Goal: Task Accomplishment & Management: Manage account settings

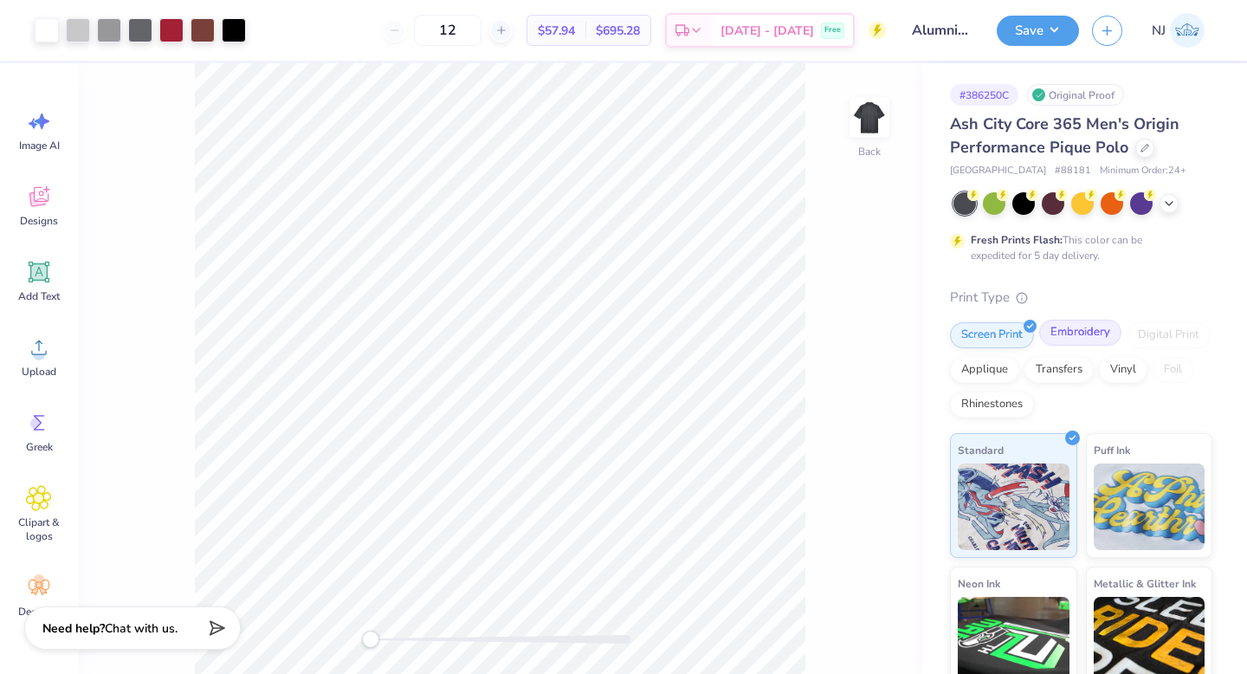
click at [1087, 329] on div "Embroidery" at bounding box center [1080, 332] width 82 height 26
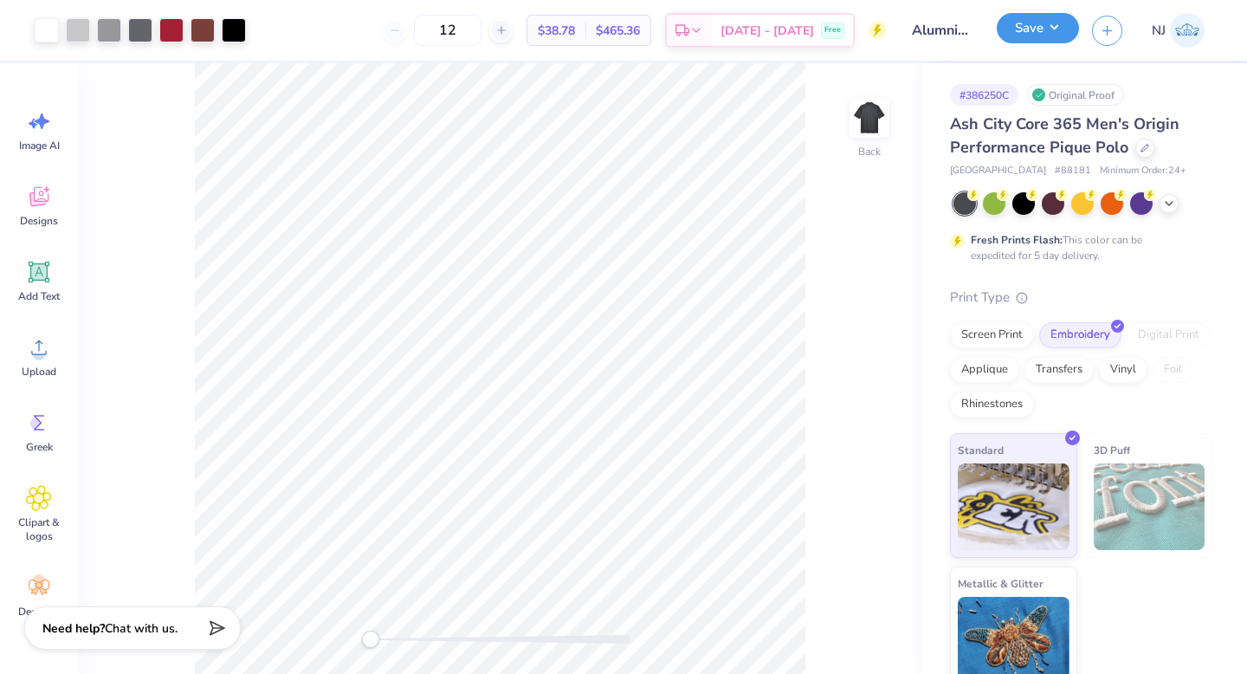
click at [1041, 24] on button "Save" at bounding box center [1037, 28] width 82 height 30
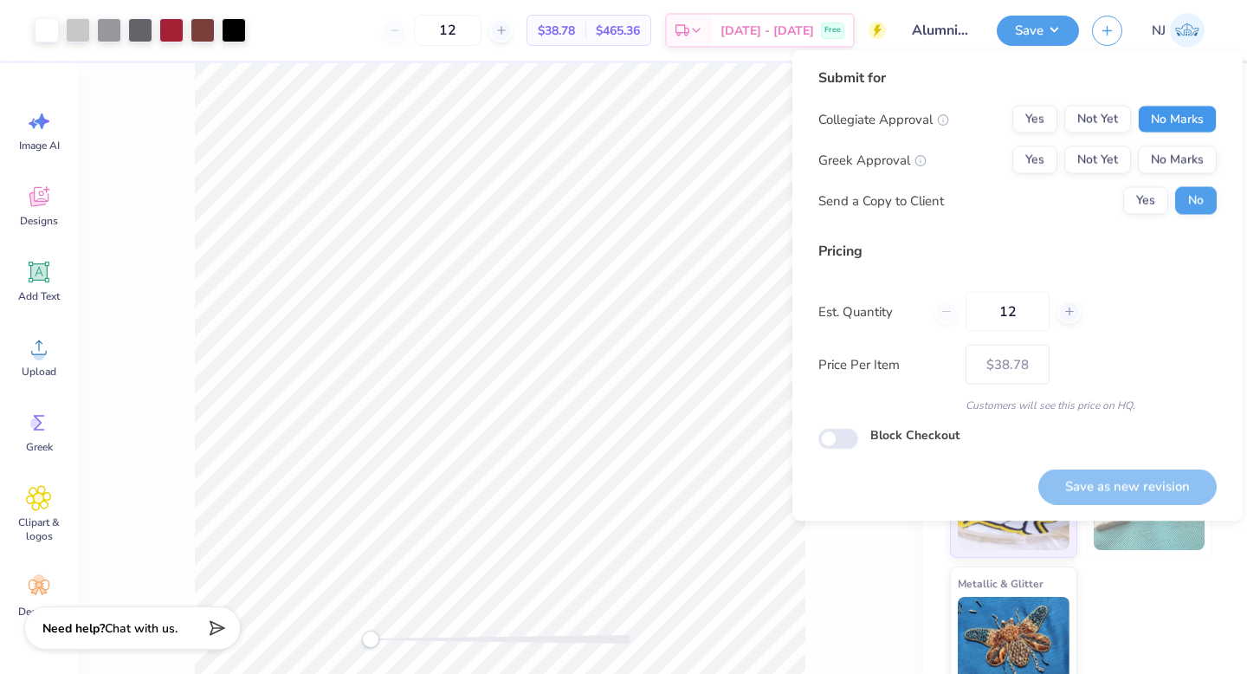
click at [1184, 120] on button "No Marks" at bounding box center [1177, 120] width 79 height 28
click at [1188, 159] on button "No Marks" at bounding box center [1177, 160] width 79 height 28
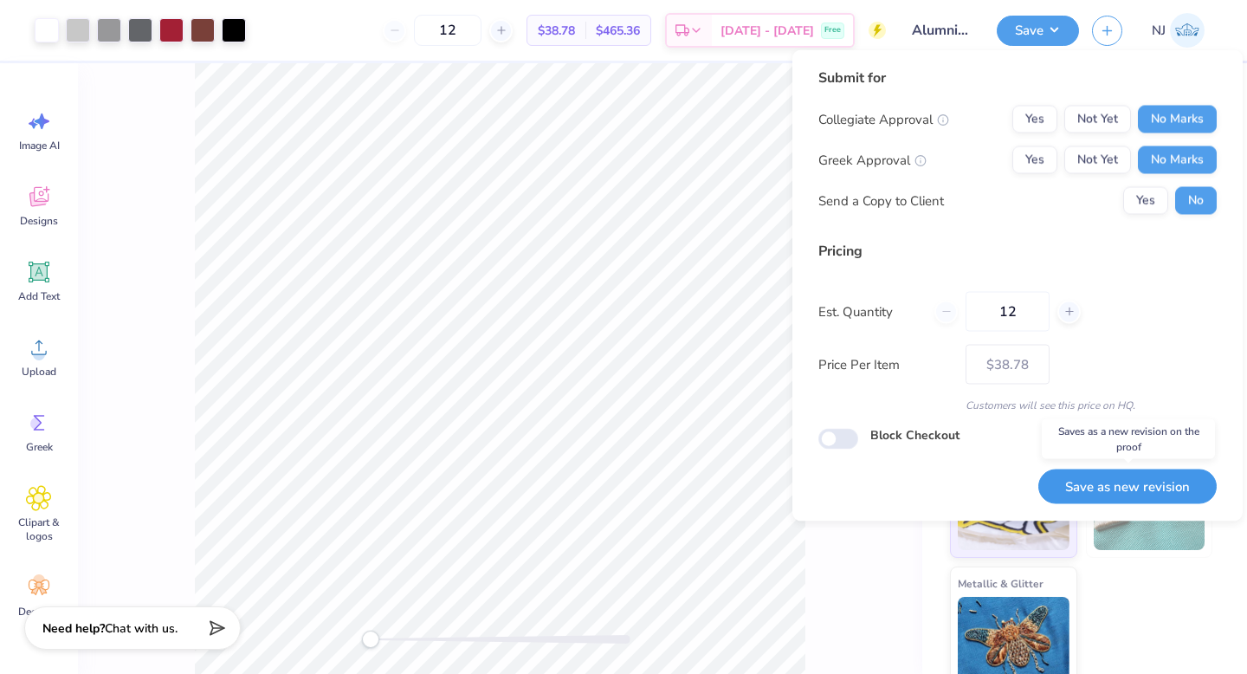
click at [1159, 489] on button "Save as new revision" at bounding box center [1127, 485] width 178 height 35
type input "$38.78"
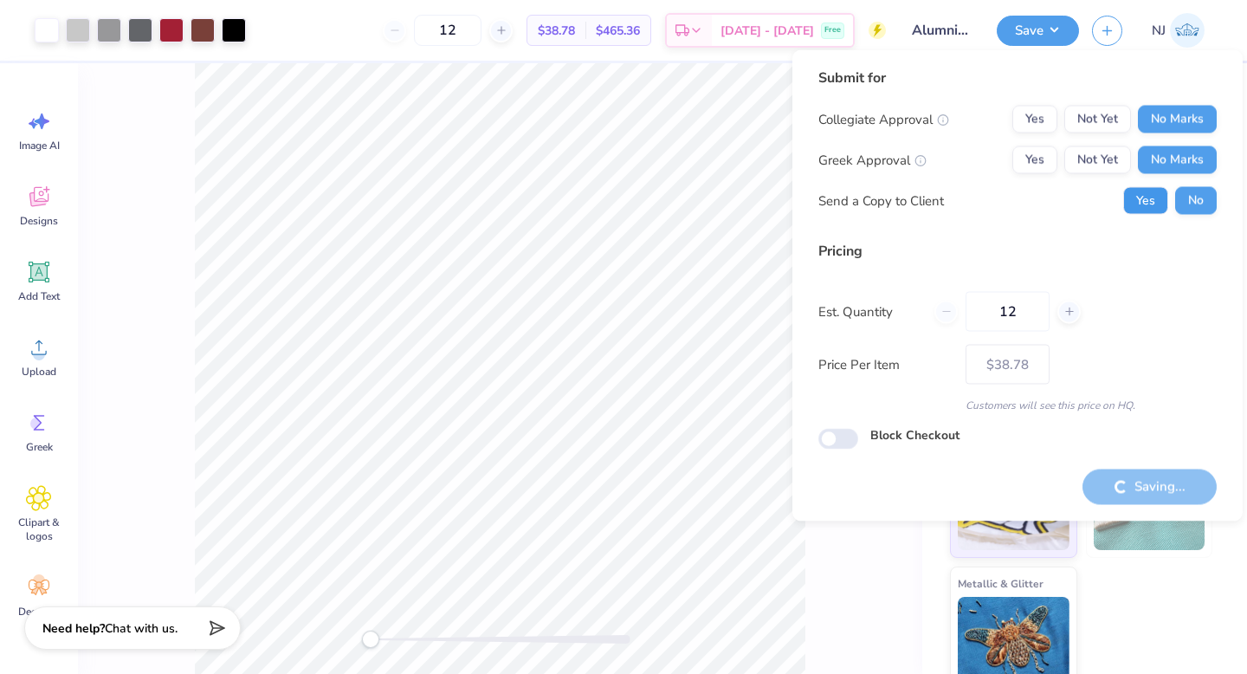
click at [1145, 202] on button "Yes" at bounding box center [1145, 201] width 45 height 28
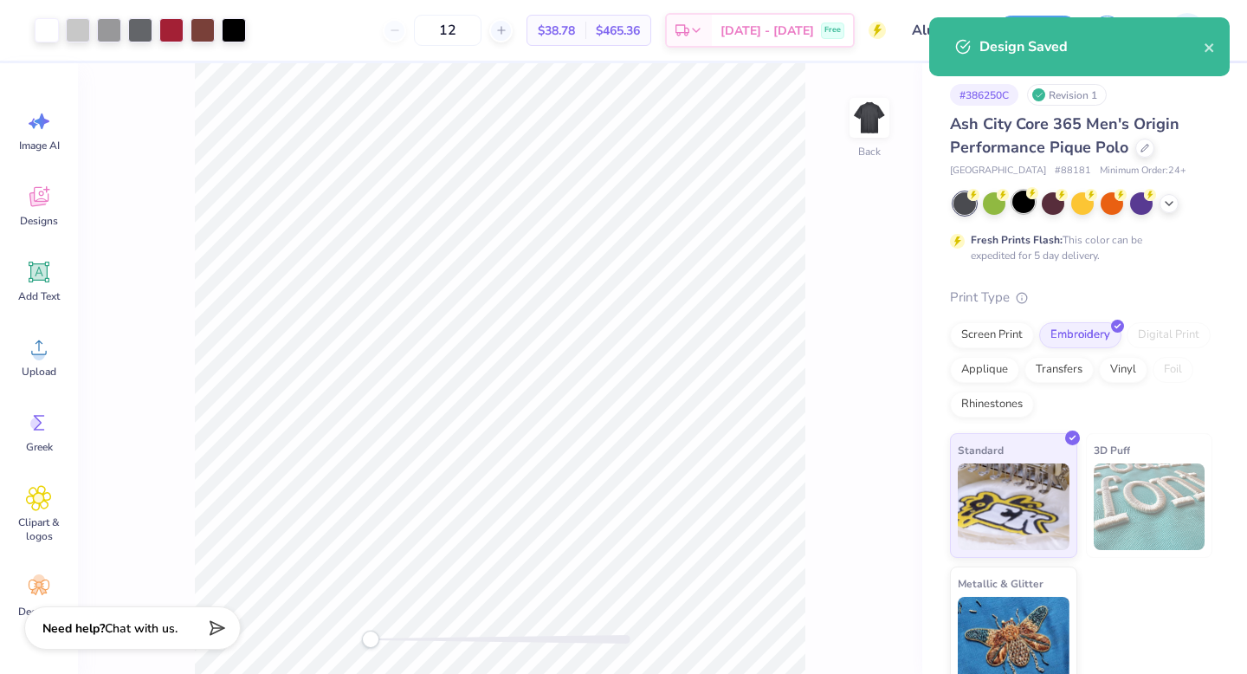
click at [1022, 196] on div at bounding box center [1023, 201] width 23 height 23
click at [1210, 49] on icon "close" at bounding box center [1208, 47] width 9 height 9
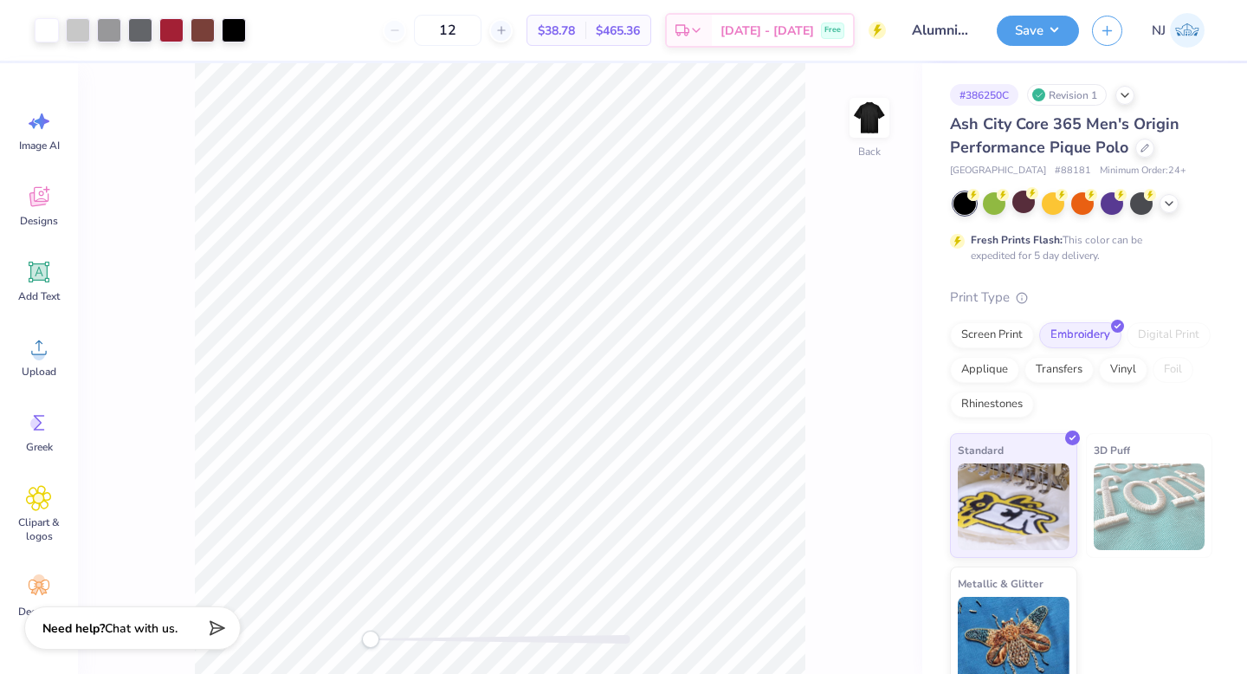
click at [1023, 22] on div "Design Saved" at bounding box center [1078, 53] width 307 height 79
click at [1023, 22] on button "Save" at bounding box center [1037, 31] width 82 height 30
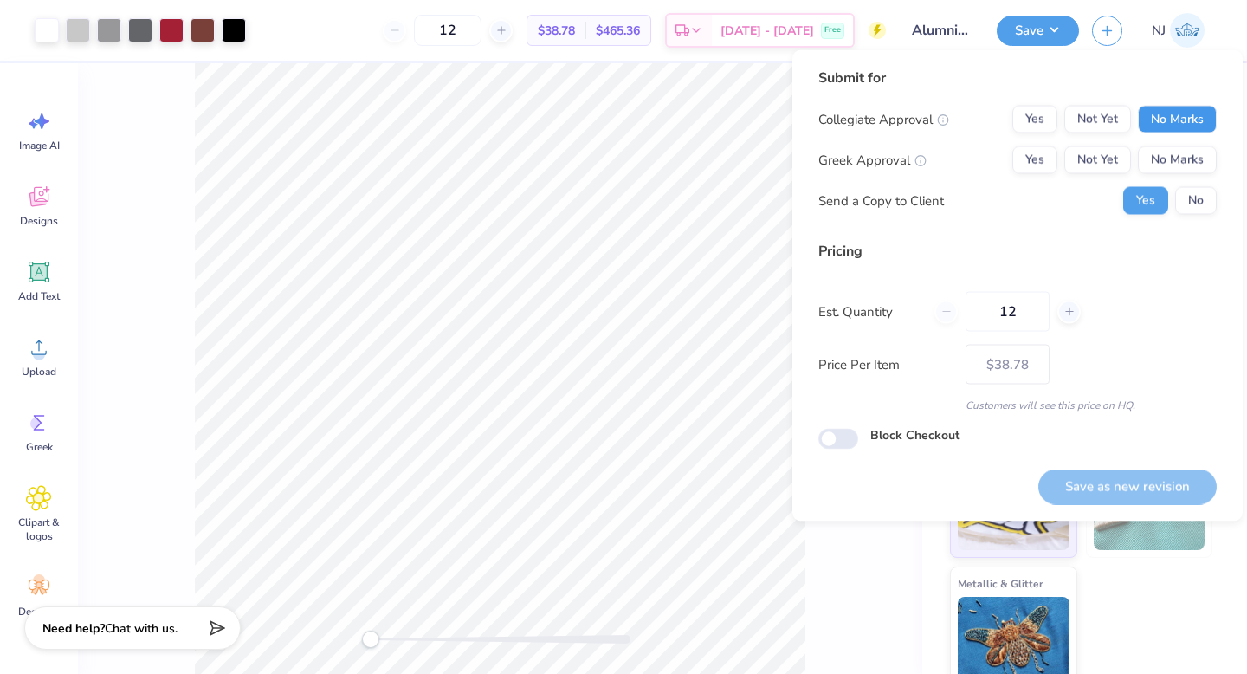
click at [1170, 121] on button "No Marks" at bounding box center [1177, 120] width 79 height 28
click at [1181, 147] on button "No Marks" at bounding box center [1177, 160] width 79 height 28
click at [1155, 489] on button "Save as new revision" at bounding box center [1127, 485] width 178 height 35
type input "$38.78"
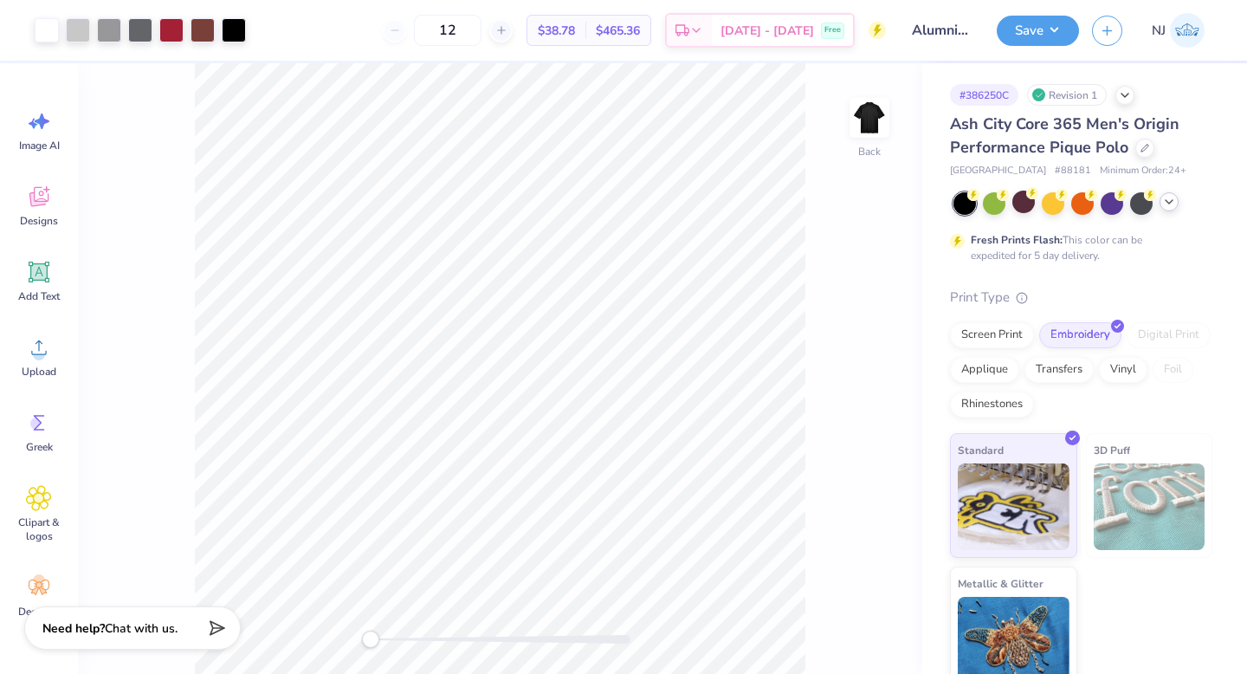
click at [1169, 203] on icon at bounding box center [1169, 202] width 14 height 14
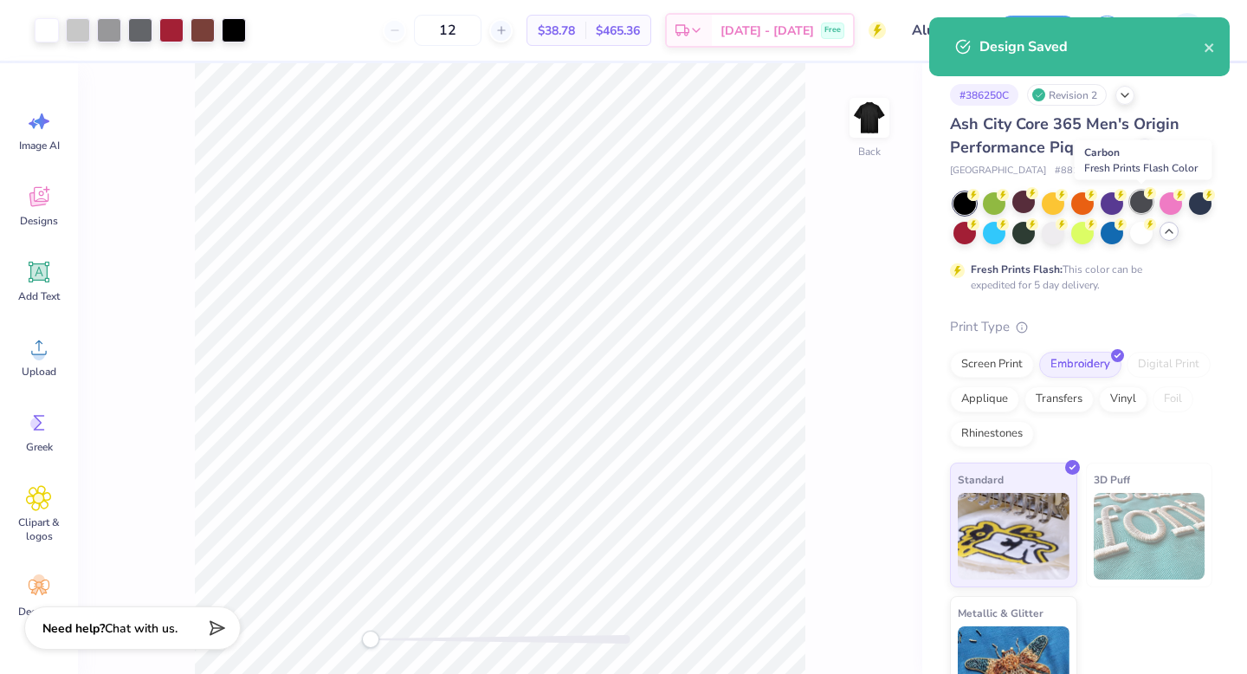
click at [1140, 205] on div at bounding box center [1141, 201] width 23 height 23
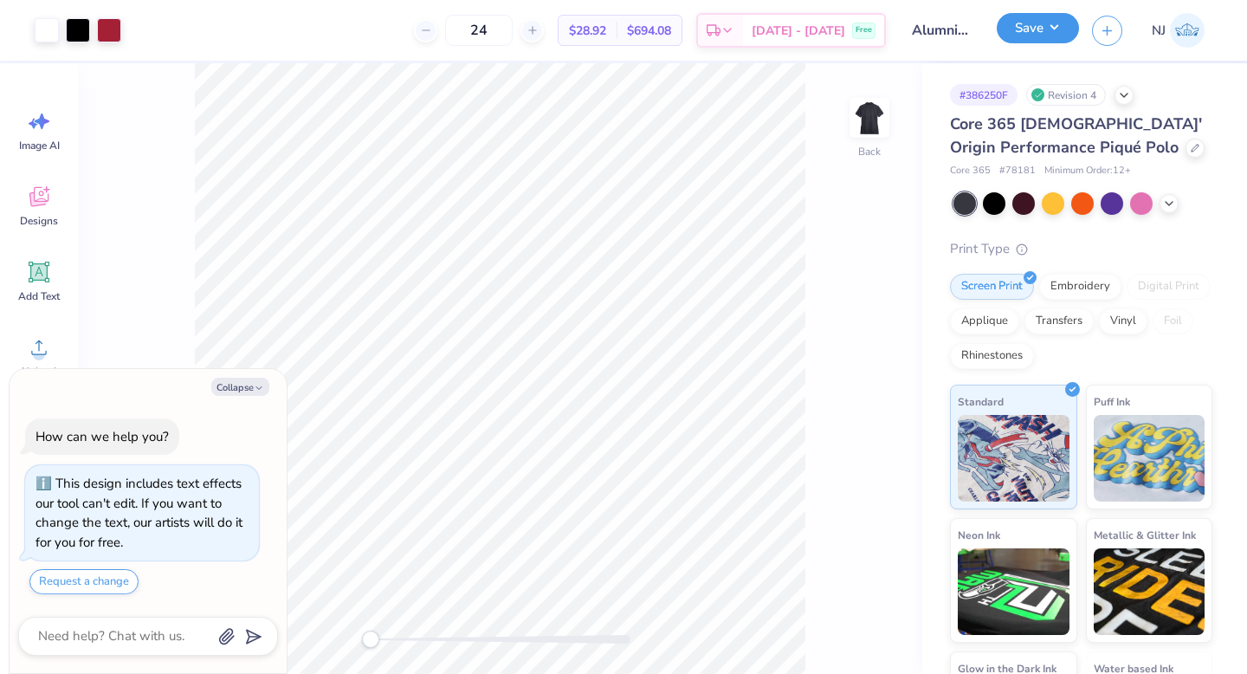
click at [1054, 29] on button "Save" at bounding box center [1037, 28] width 82 height 30
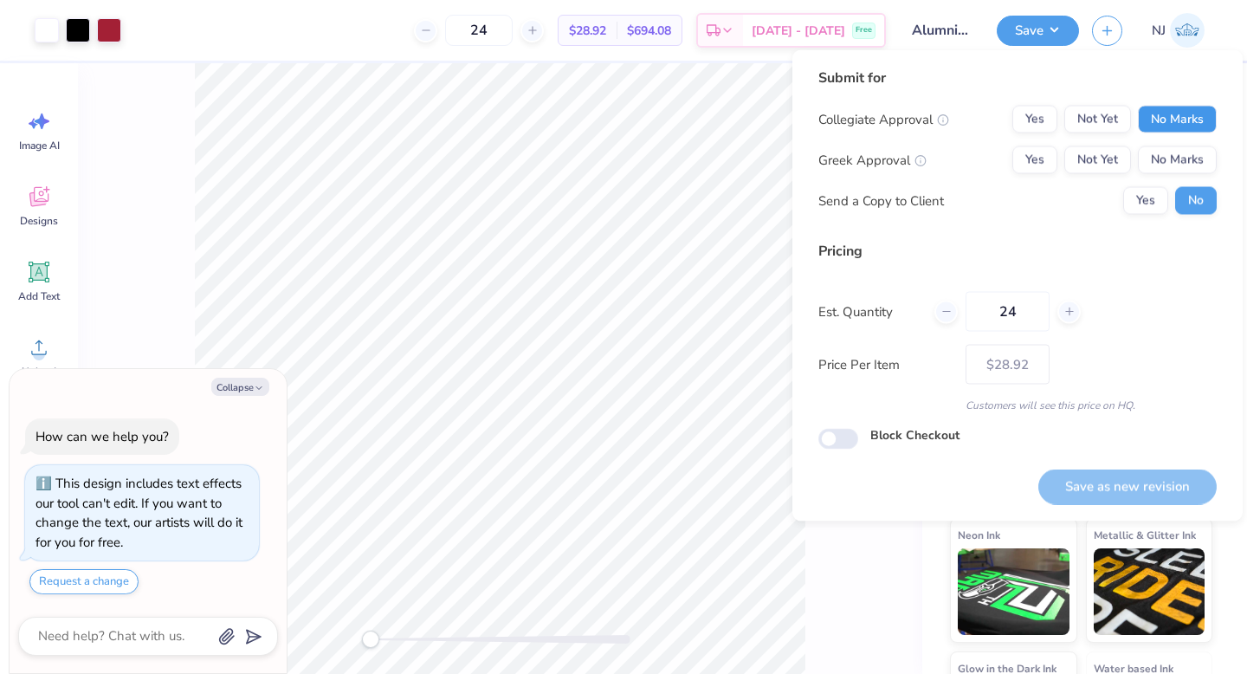
click at [1177, 113] on button "No Marks" at bounding box center [1177, 120] width 79 height 28
click at [1177, 148] on button "No Marks" at bounding box center [1177, 160] width 79 height 28
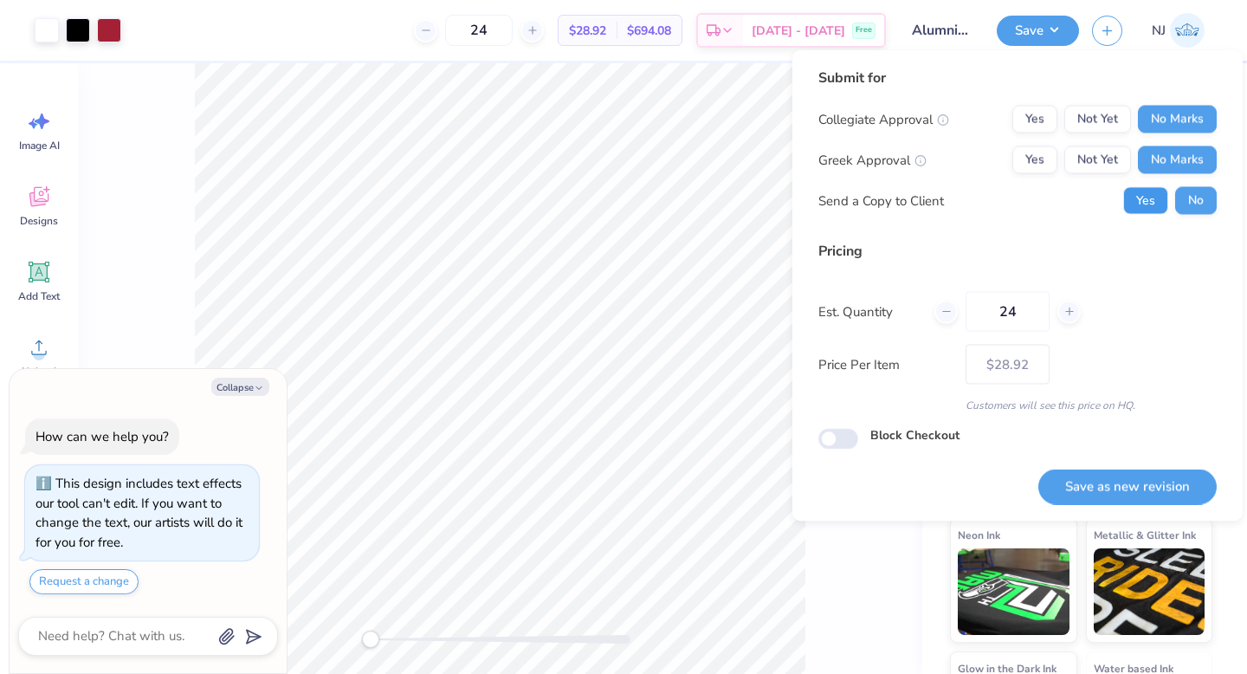
click at [1150, 202] on button "Yes" at bounding box center [1145, 201] width 45 height 28
click at [826, 605] on div "Back" at bounding box center [500, 368] width 844 height 610
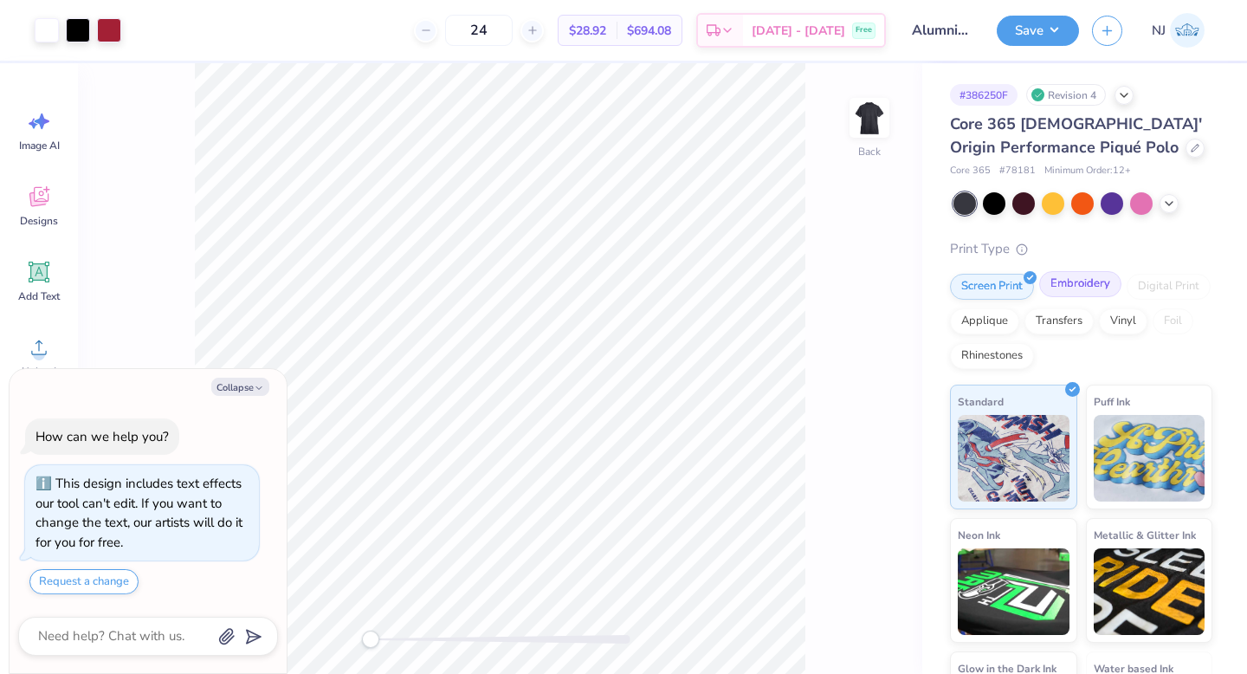
click at [1087, 286] on div "Embroidery" at bounding box center [1080, 284] width 82 height 26
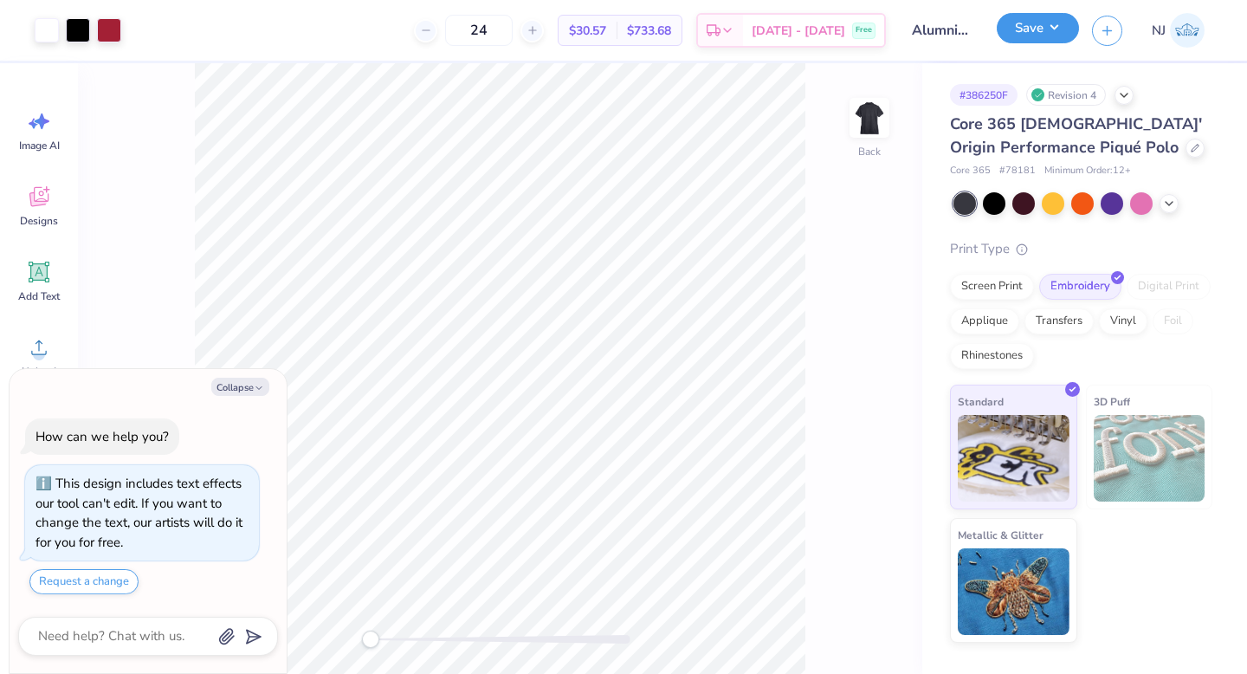
click at [1030, 36] on button "Save" at bounding box center [1037, 28] width 82 height 30
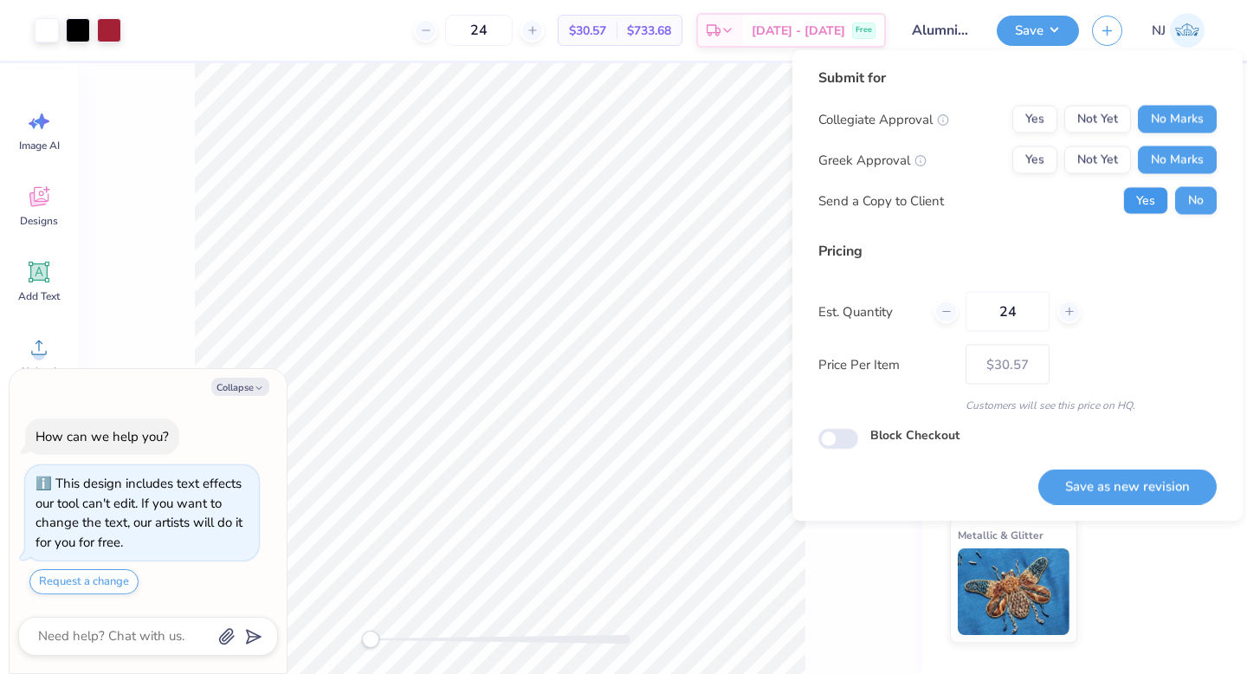
click at [1142, 196] on button "Yes" at bounding box center [1145, 201] width 45 height 28
click at [1151, 493] on button "Save as new revision" at bounding box center [1127, 485] width 178 height 35
type textarea "x"
type input "– –"
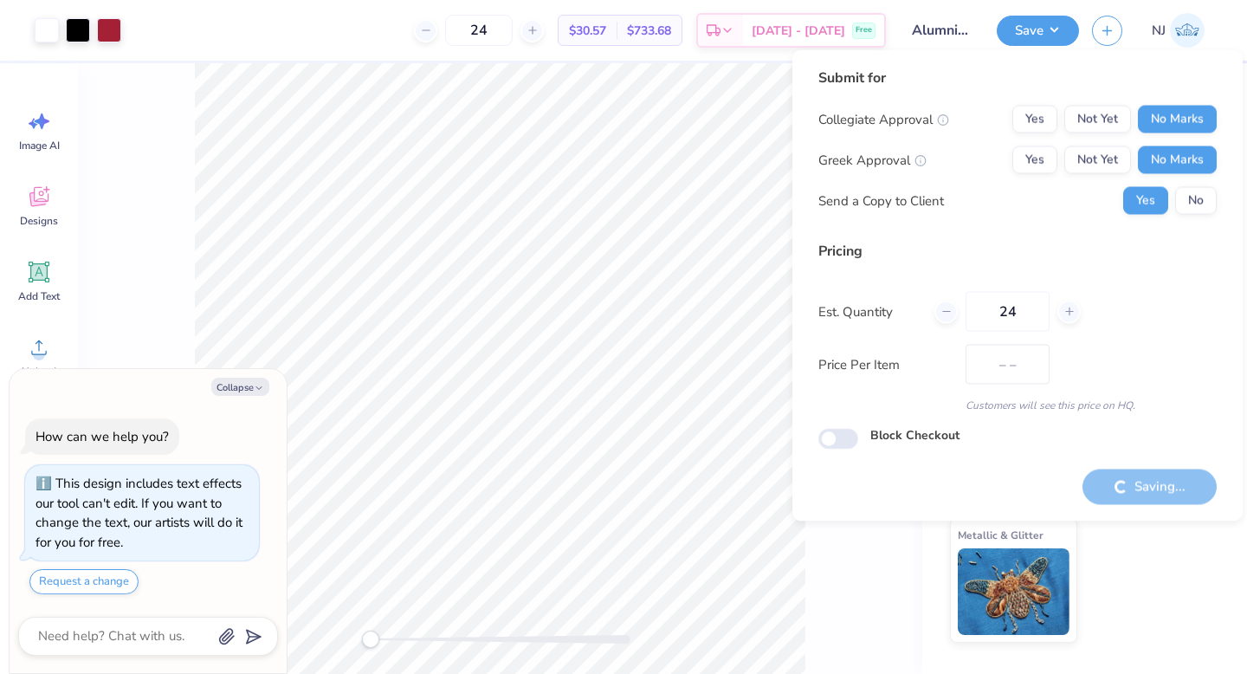
type textarea "x"
type input "$30.57"
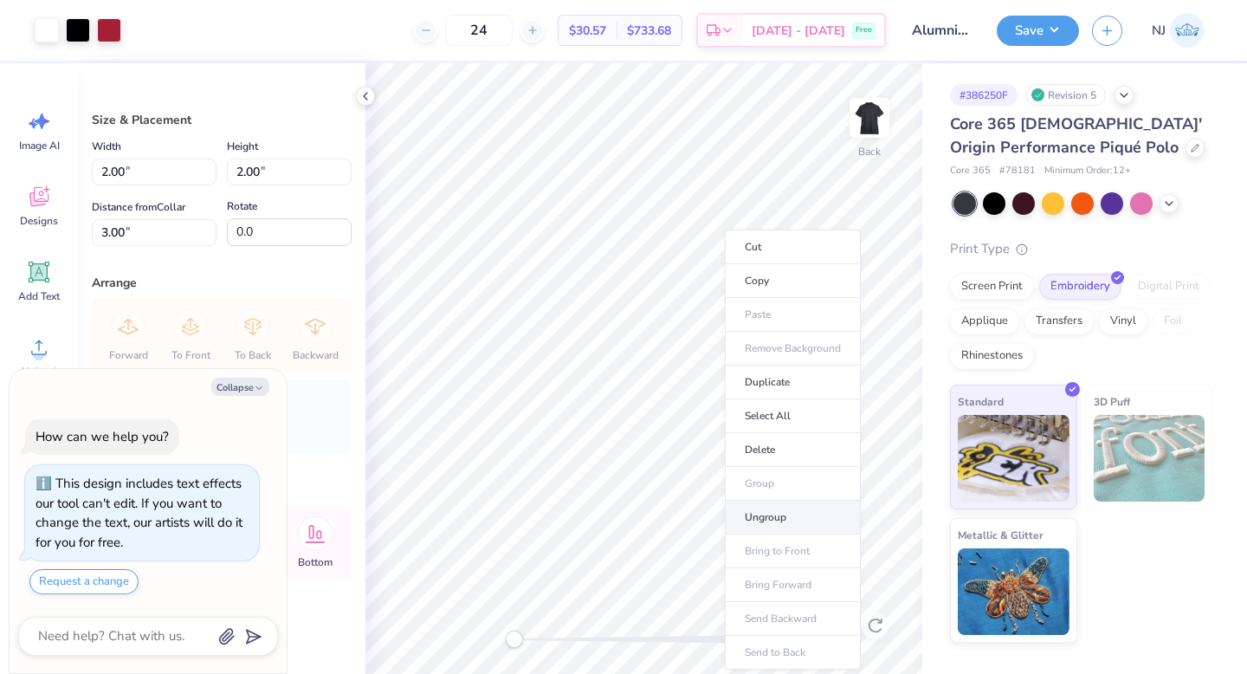
click at [804, 527] on li "Ungroup" at bounding box center [793, 517] width 136 height 34
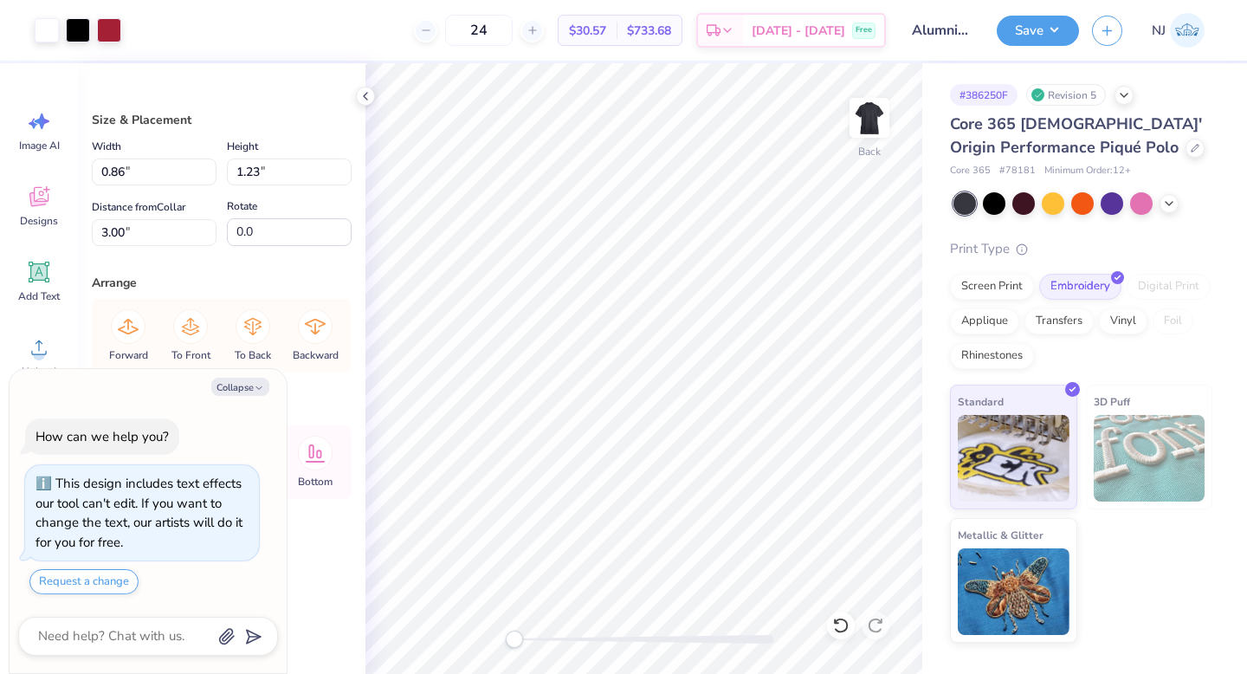
type textarea "x"
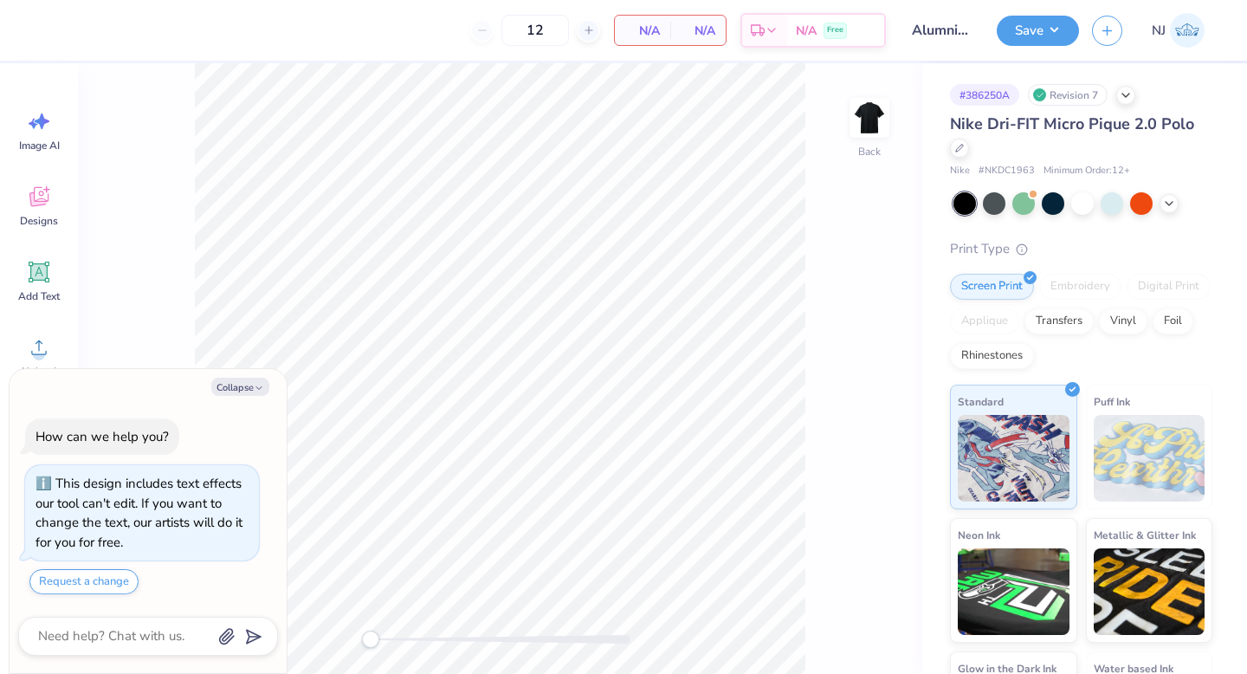
scroll to position [10, 0]
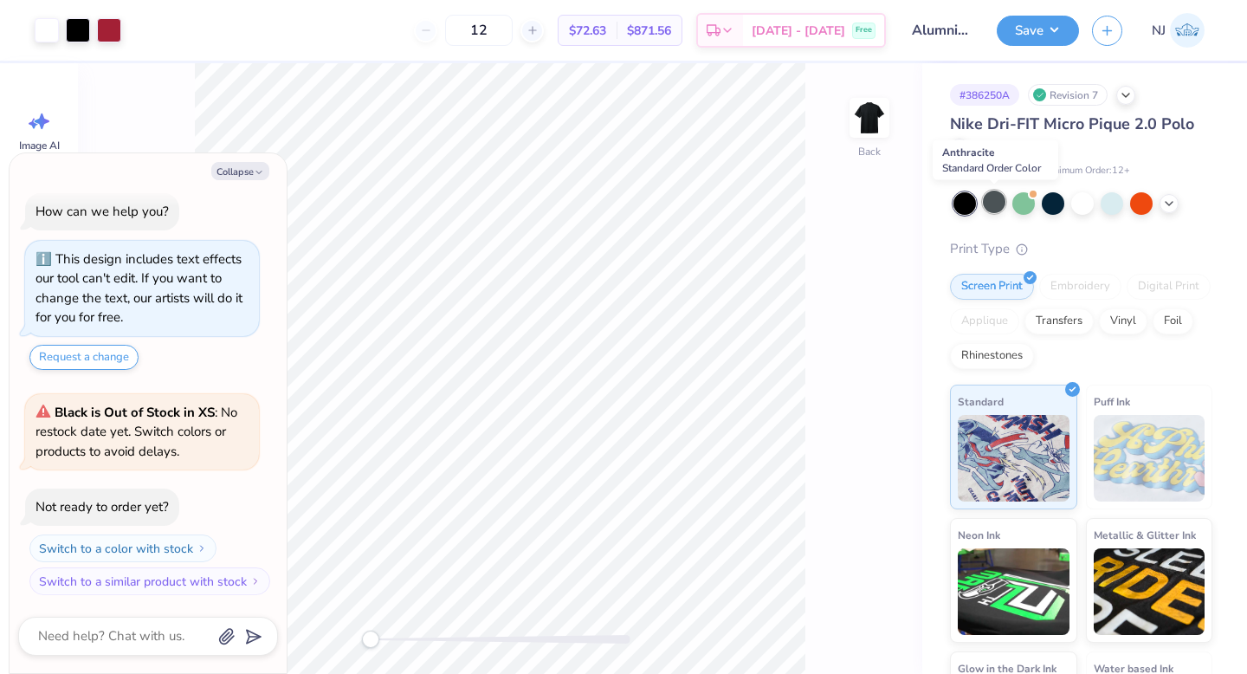
click at [997, 206] on div at bounding box center [994, 201] width 23 height 23
click at [1164, 210] on div at bounding box center [1168, 201] width 19 height 19
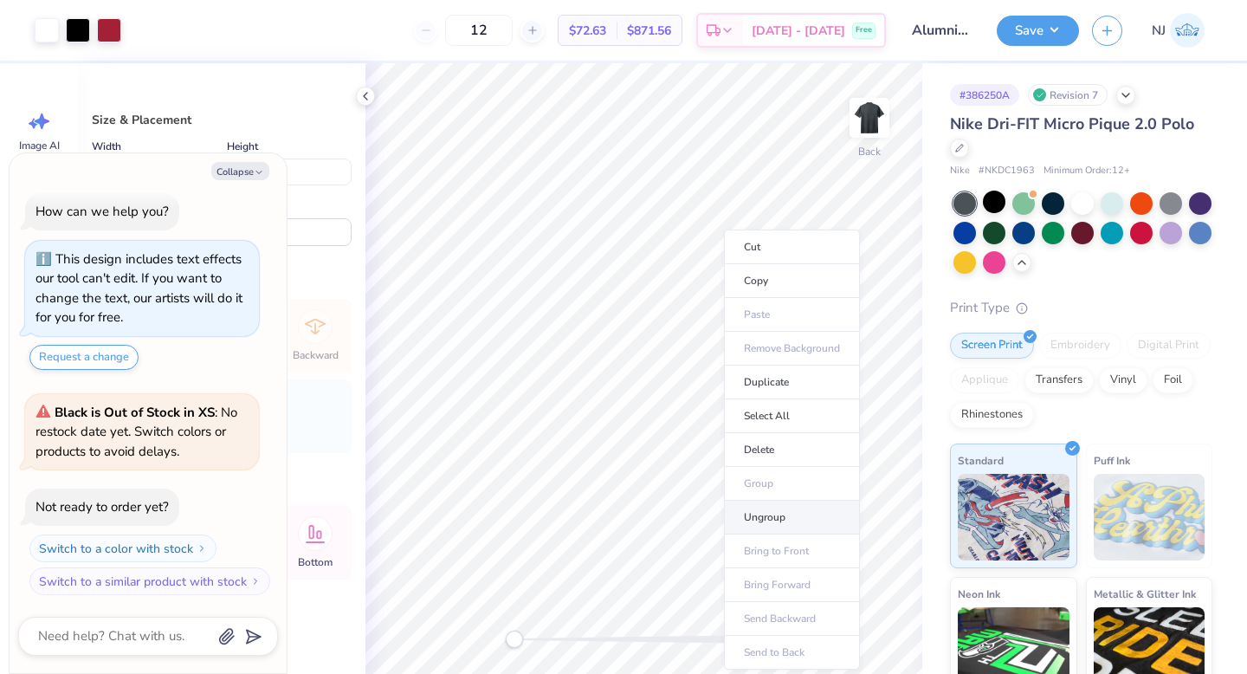
click at [806, 510] on li "Ungroup" at bounding box center [792, 517] width 136 height 34
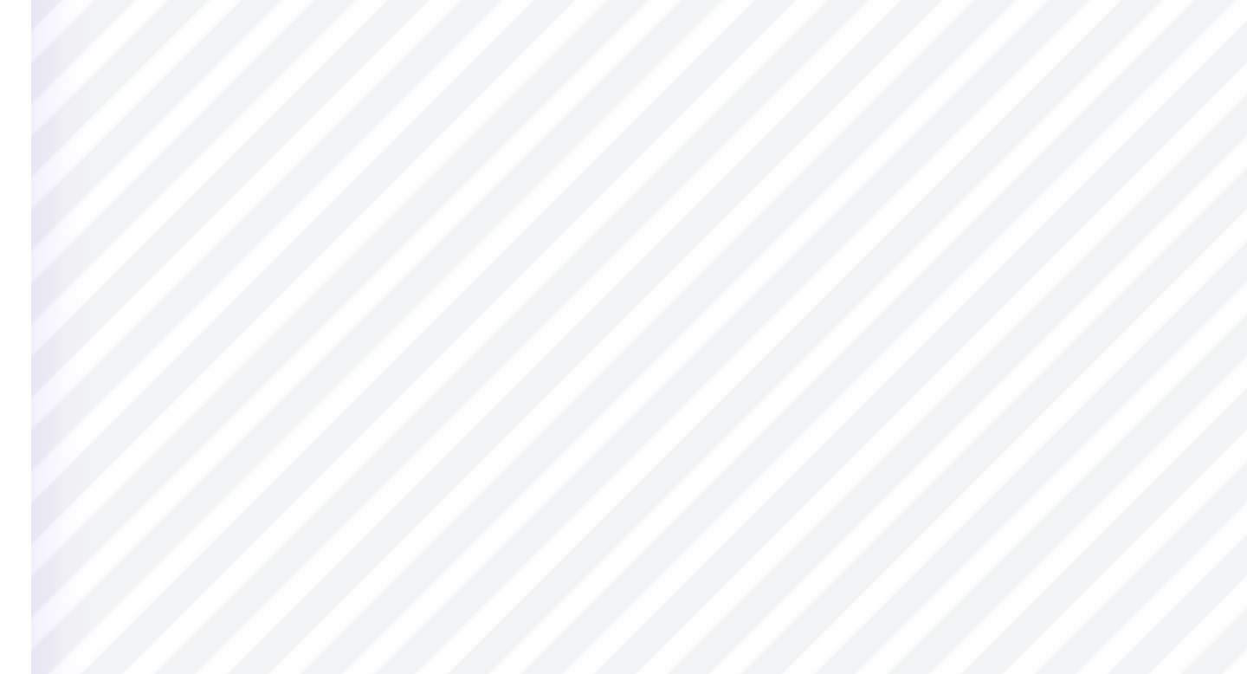
type textarea "x"
type input "3.00"
type textarea "x"
type input "3.38"
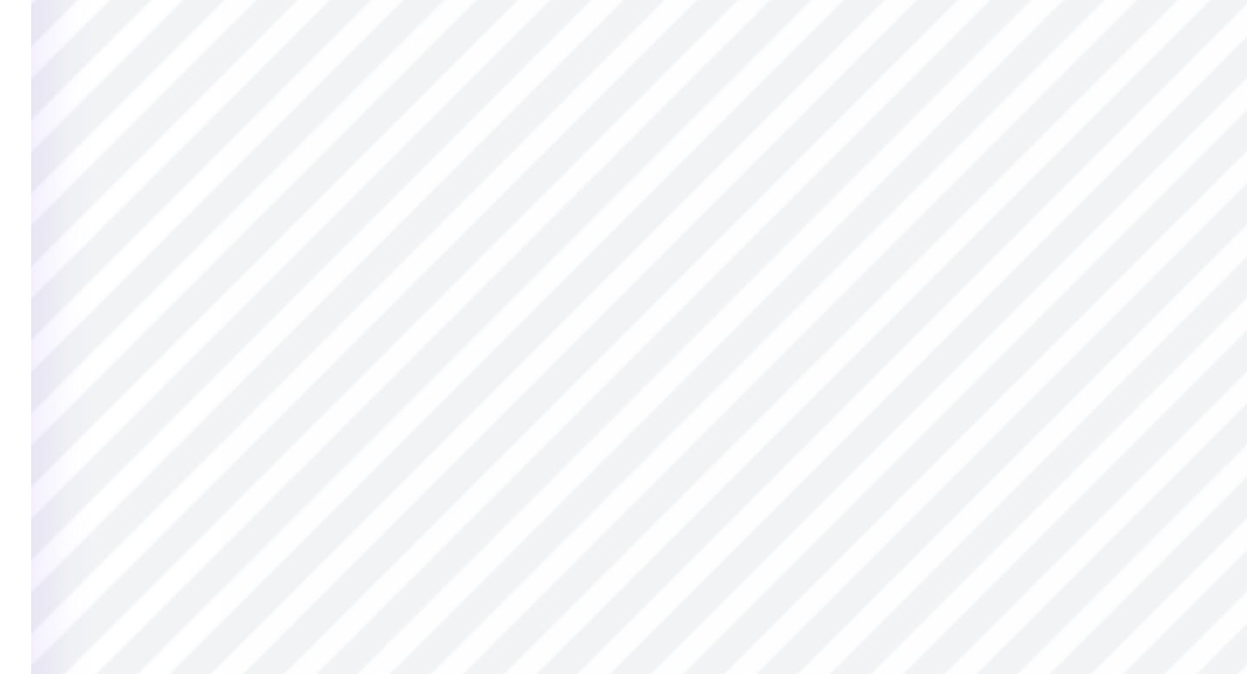
type textarea "x"
type input "3.33"
type textarea "x"
type input "3.50"
type input "1.41"
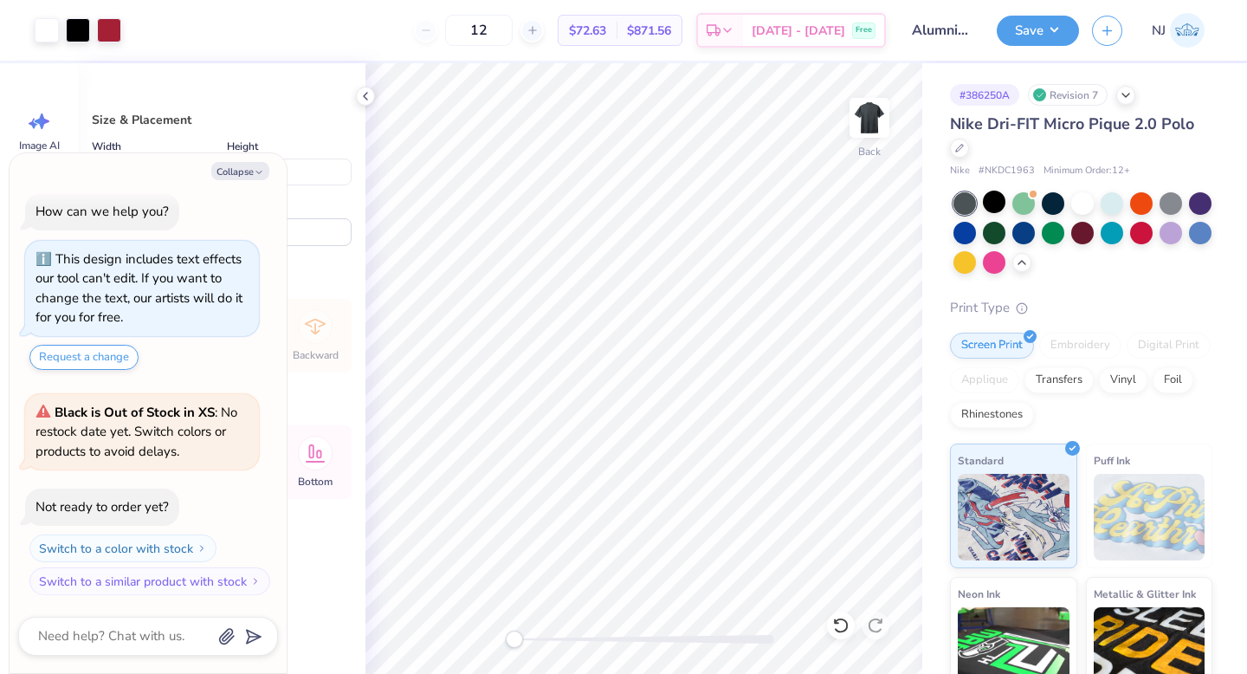
type textarea "x"
type input "4.03"
type input "1.63"
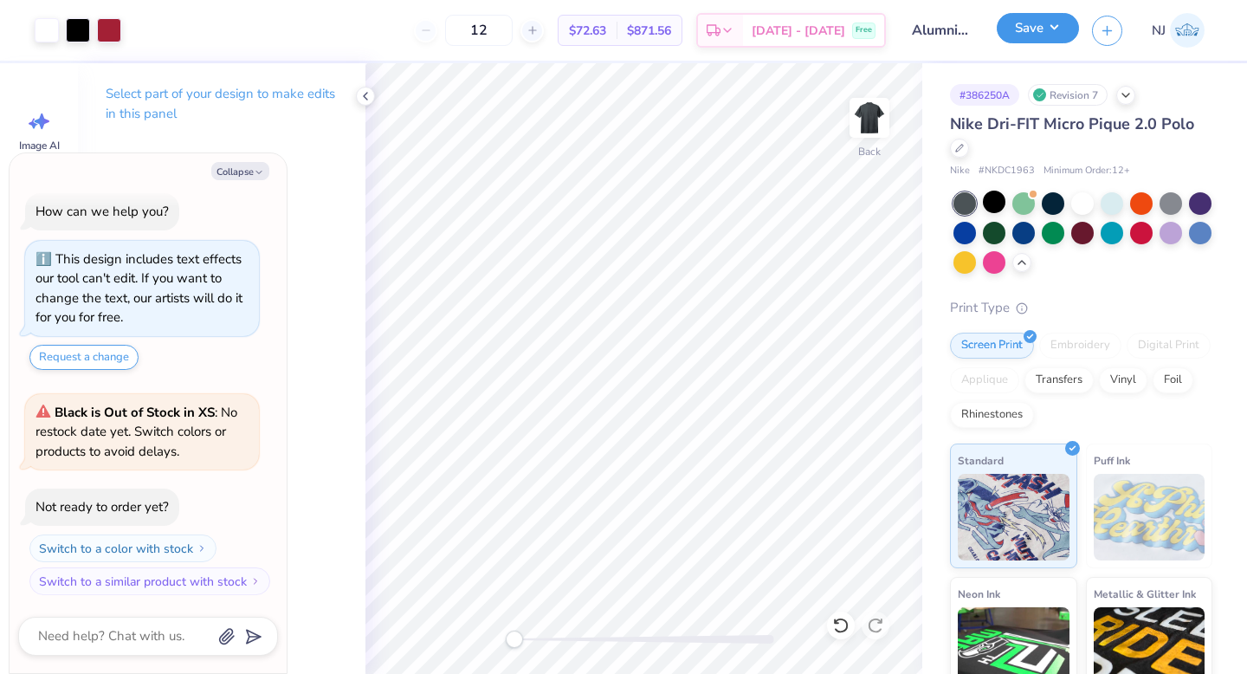
click at [1054, 18] on button "Save" at bounding box center [1037, 28] width 82 height 30
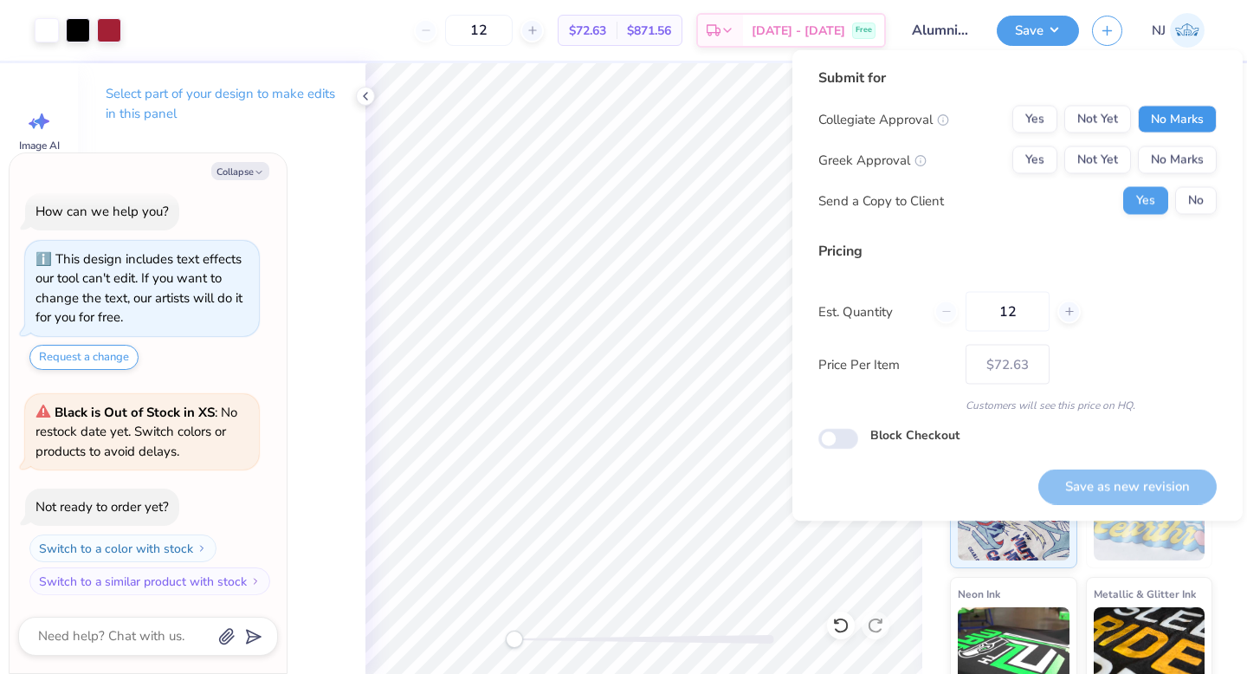
click at [1151, 120] on button "No Marks" at bounding box center [1177, 120] width 79 height 28
click at [1158, 152] on button "No Marks" at bounding box center [1177, 160] width 79 height 28
click at [1185, 485] on button "Save as new revision" at bounding box center [1127, 485] width 178 height 35
type textarea "x"
type input "– –"
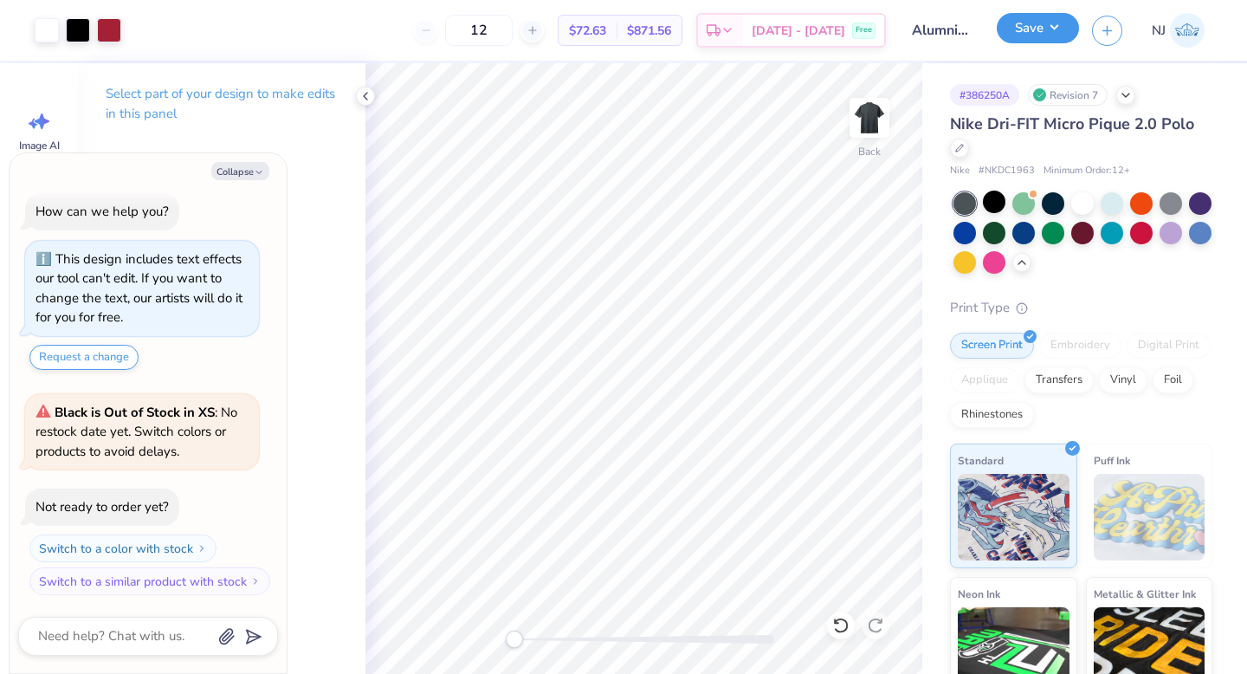
click at [1048, 20] on div "Art colors 12 $72.63 Per Item $871.56 Total Est. Delivery Oct 11 - 14 Free Desi…" at bounding box center [623, 337] width 1247 height 674
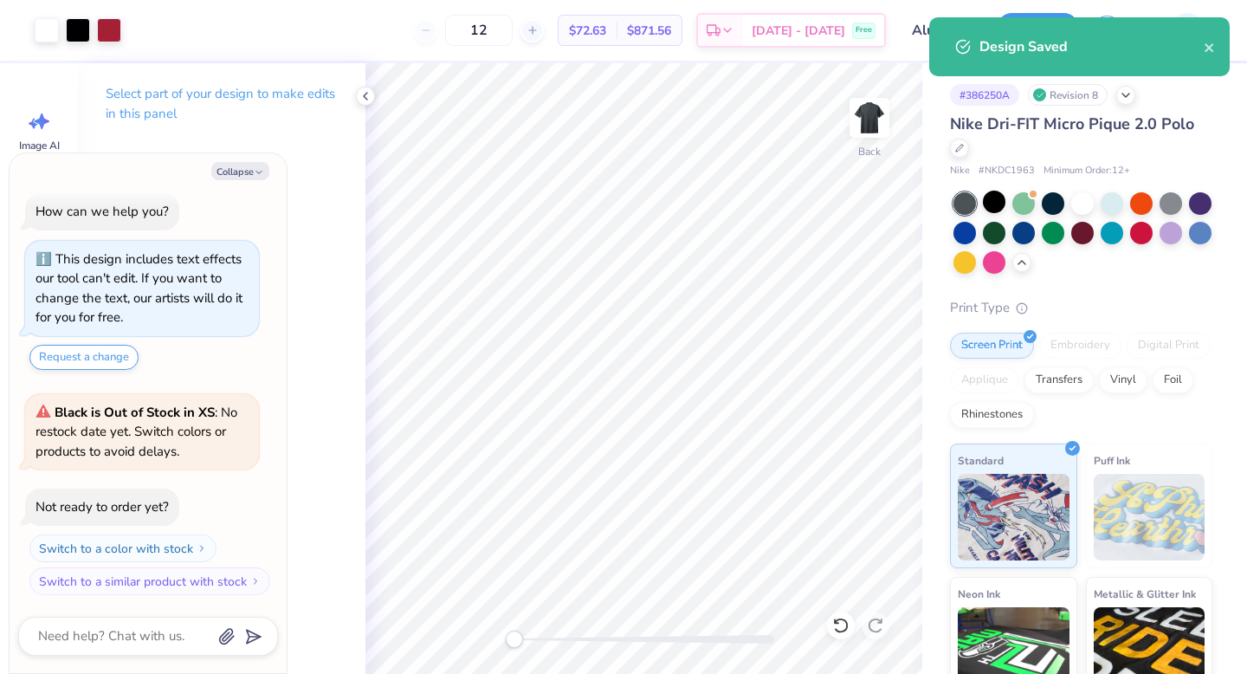
type textarea "x"
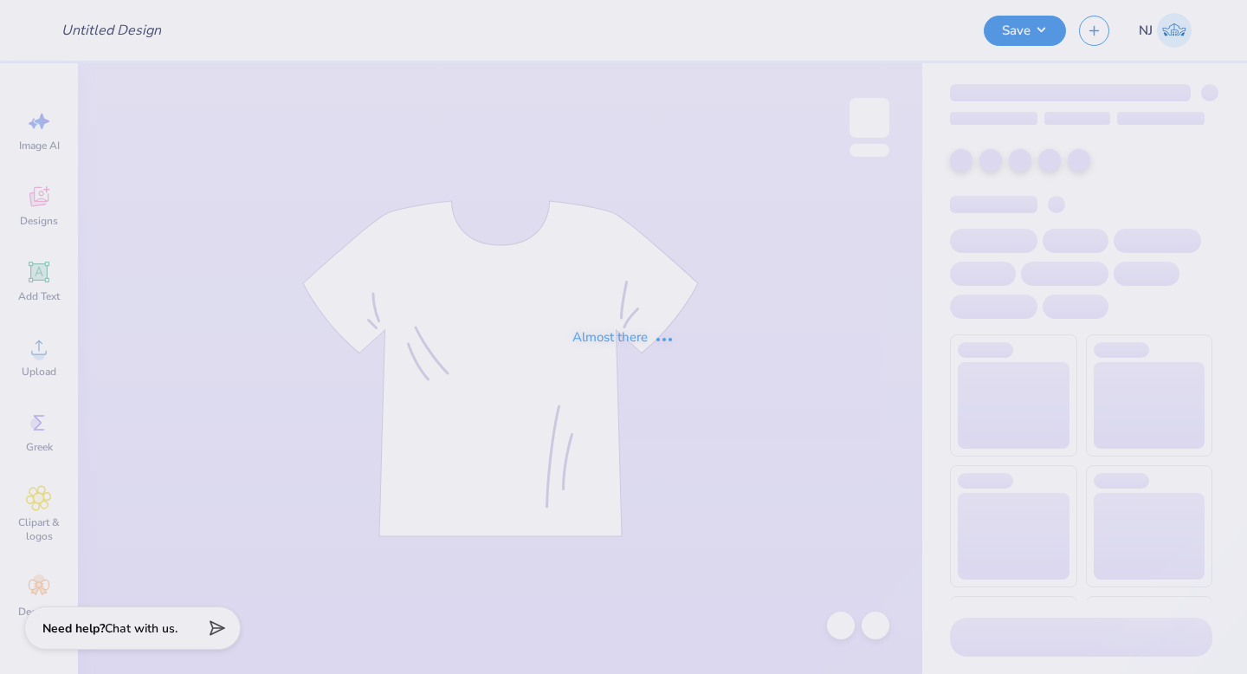
type input "Alumni staff merch"
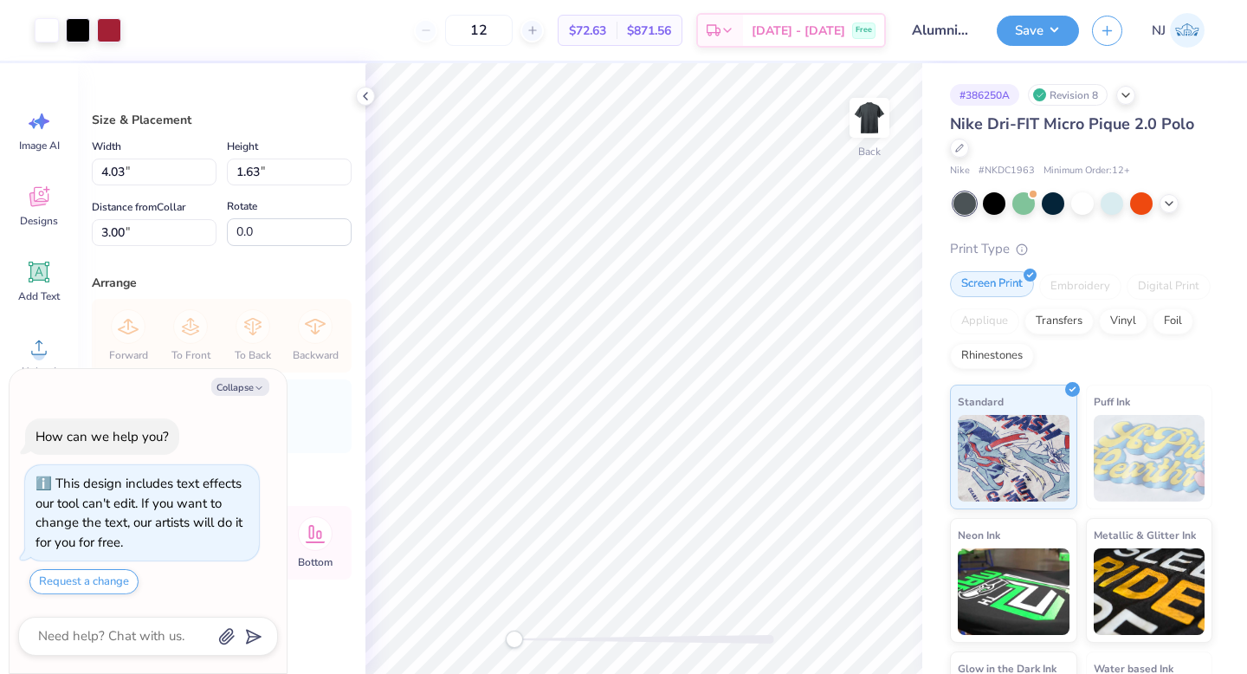
click at [973, 279] on div "Screen Print" at bounding box center [992, 284] width 84 height 26
type textarea "x"
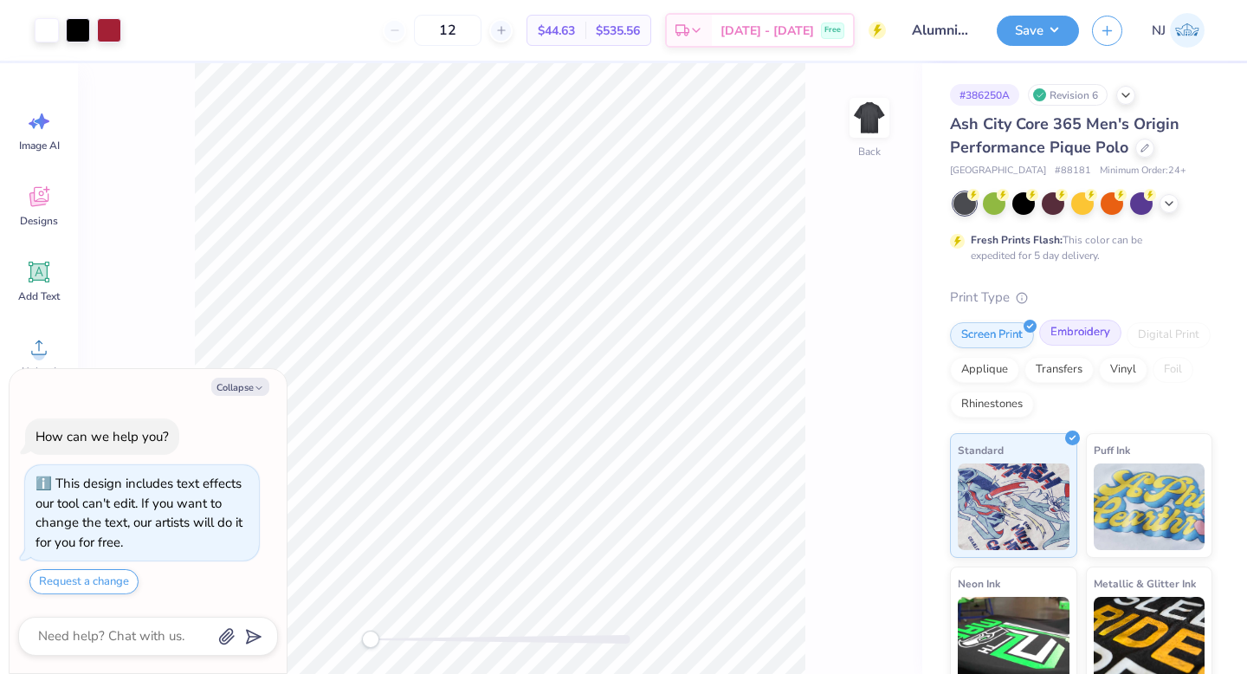
click at [1085, 331] on div "Embroidery" at bounding box center [1080, 332] width 82 height 26
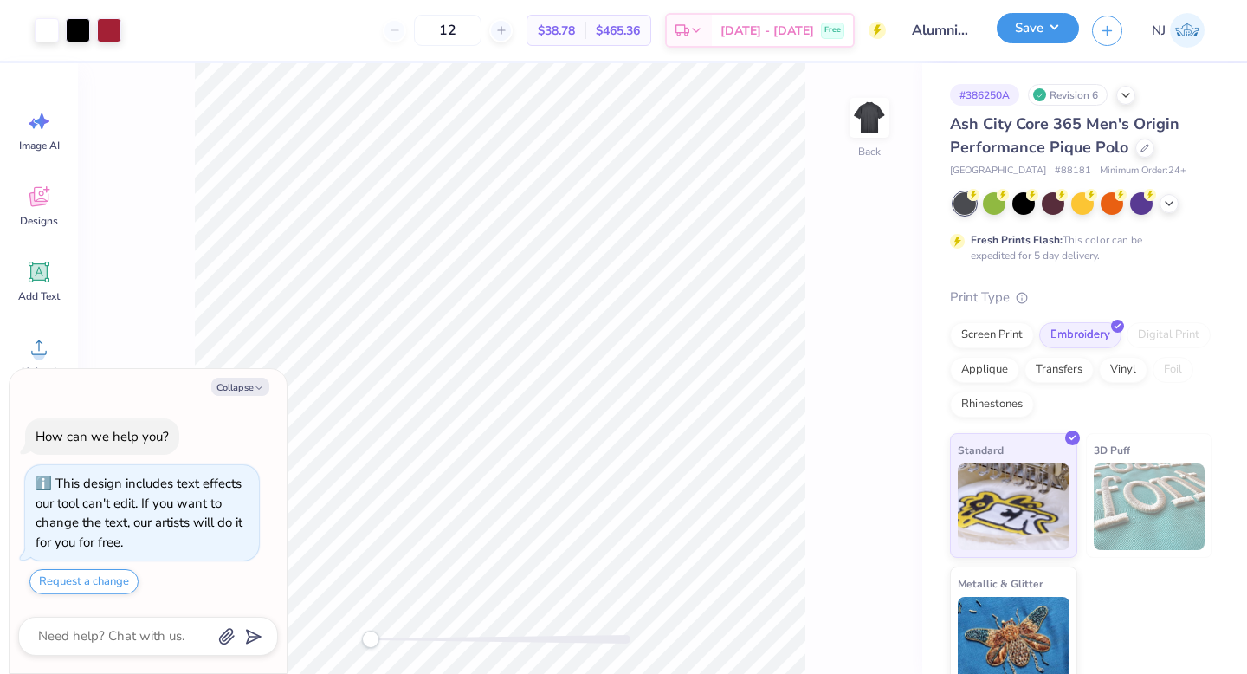
click at [1044, 24] on button "Save" at bounding box center [1037, 28] width 82 height 30
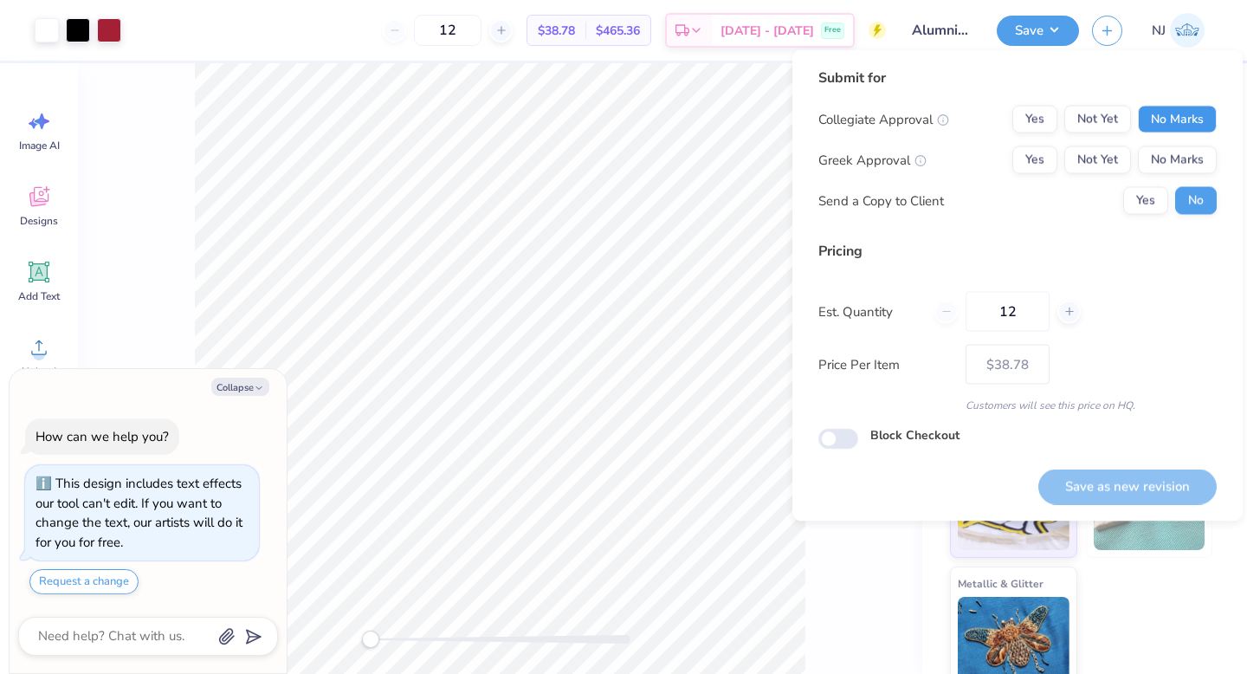
click at [1176, 126] on button "No Marks" at bounding box center [1177, 120] width 79 height 28
click at [1179, 156] on button "No Marks" at bounding box center [1177, 160] width 79 height 28
drag, startPoint x: 1179, startPoint y: 156, endPoint x: 148, endPoint y: 6, distance: 1041.9
click at [148, 6] on body "Art colors 12 $38.78 Per Item $465.36 Total Est. Delivery Oct 11 - 14 Free Desi…" at bounding box center [623, 337] width 1247 height 674
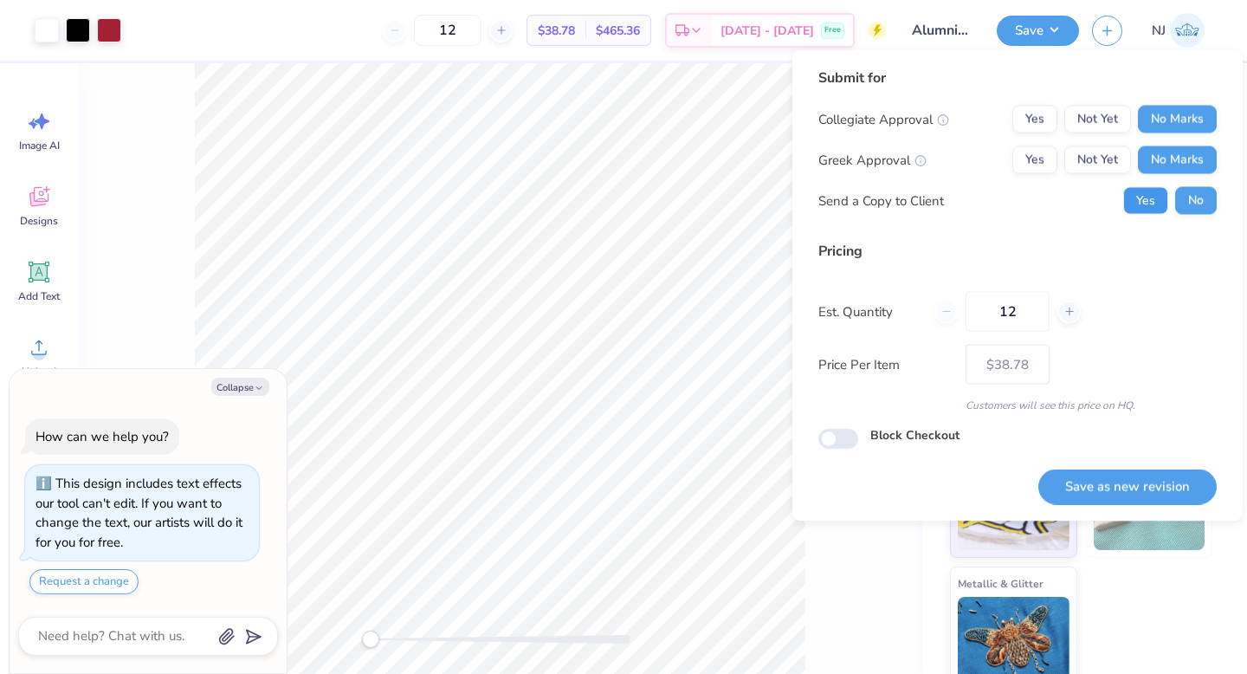
click at [1144, 207] on button "Yes" at bounding box center [1145, 201] width 45 height 28
click at [1144, 487] on button "Save as new revision" at bounding box center [1127, 485] width 178 height 35
type textarea "x"
type input "– –"
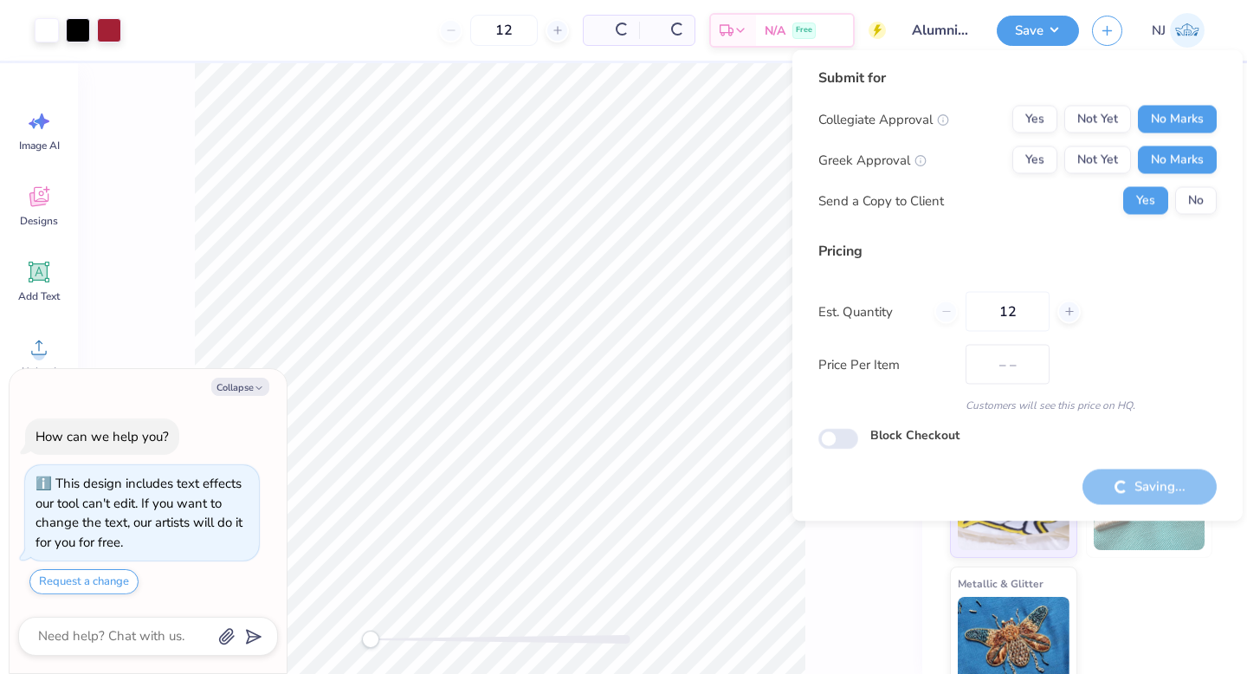
click at [849, 599] on div "Back" at bounding box center [500, 368] width 844 height 610
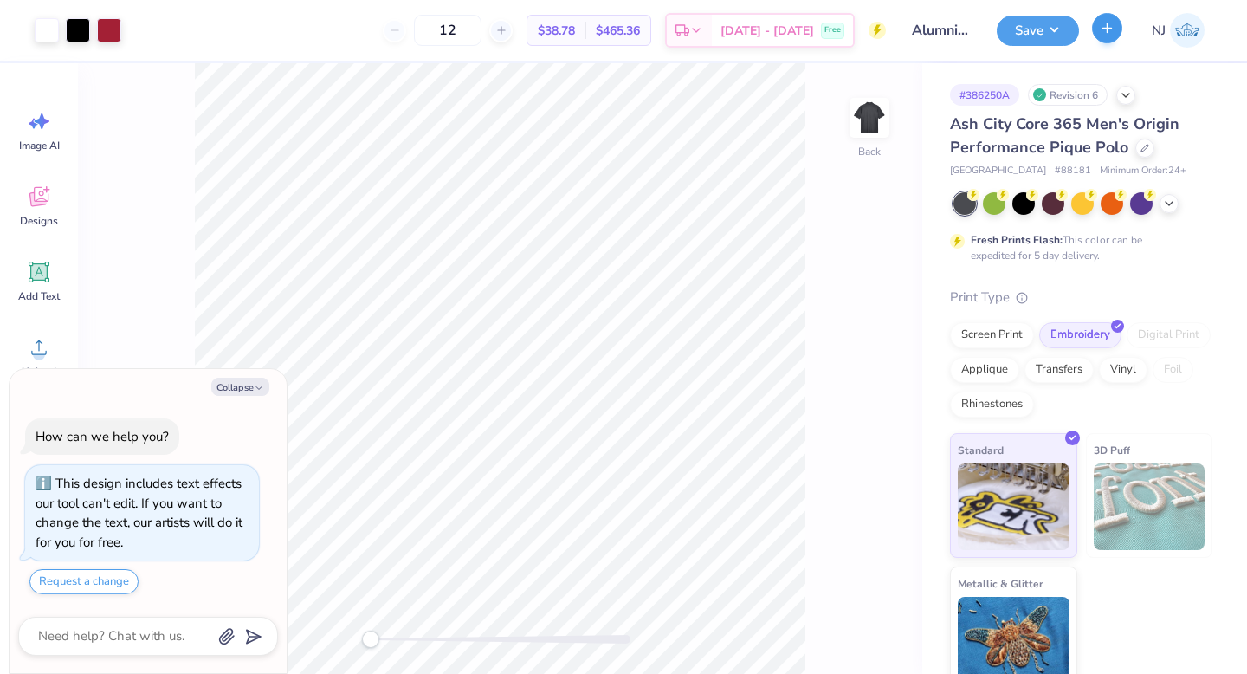
type textarea "x"
type input "$38.78"
click at [1138, 151] on div at bounding box center [1144, 146] width 19 height 19
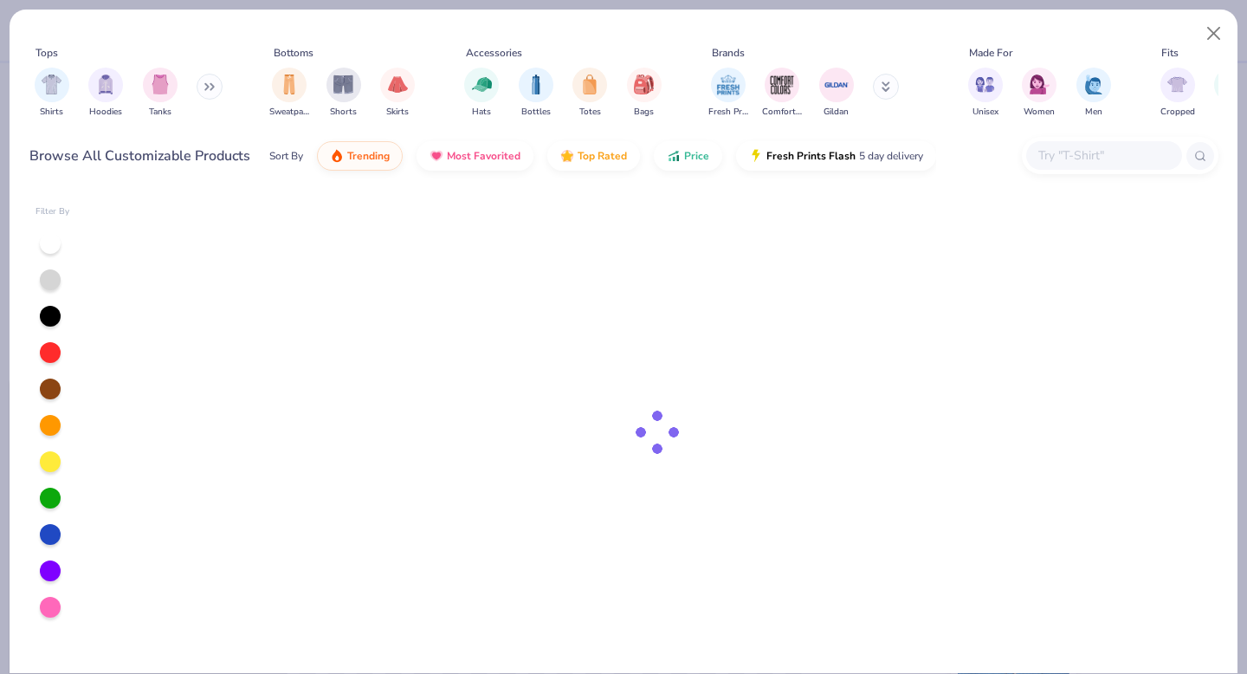
click at [1082, 149] on input "text" at bounding box center [1102, 155] width 133 height 20
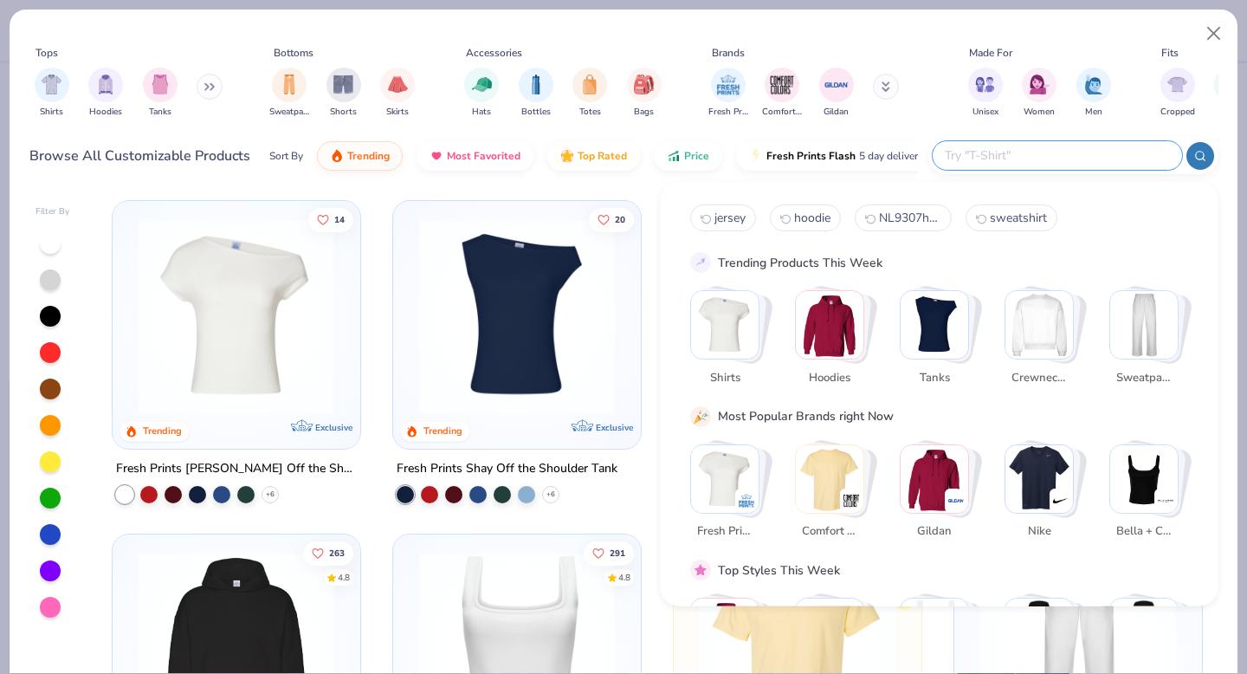
paste input "78181"
type textarea "x"
type input "78181"
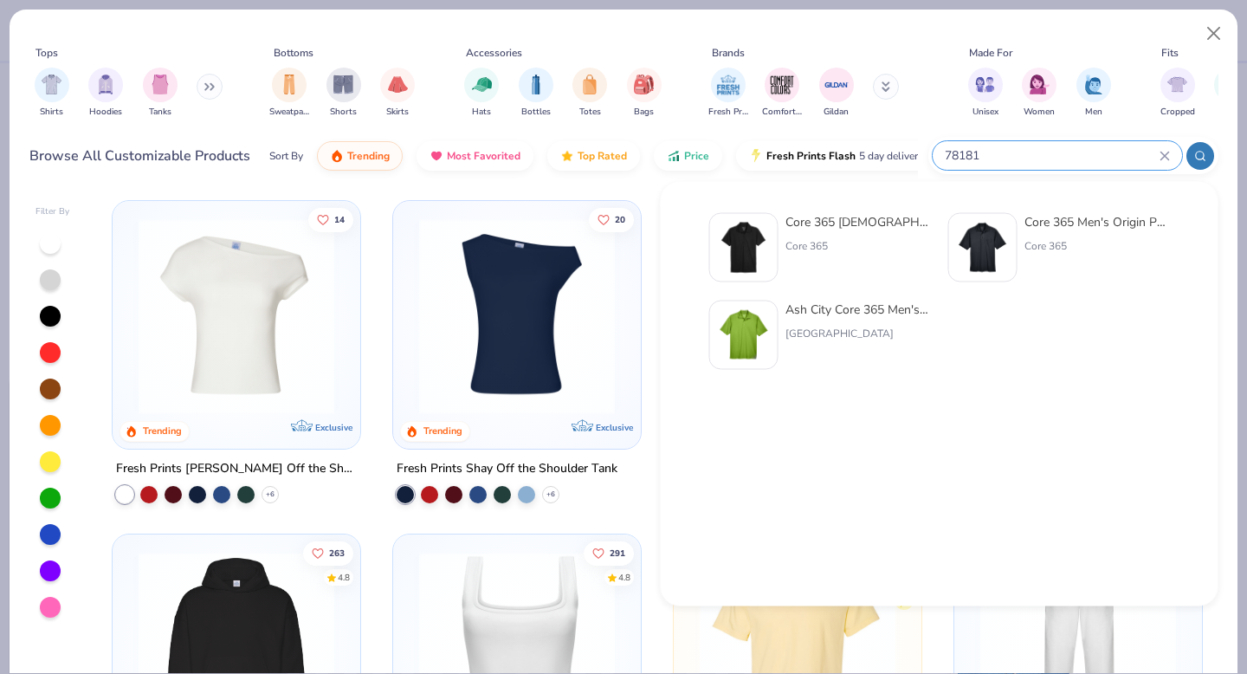
type textarea "x"
type input "78181"
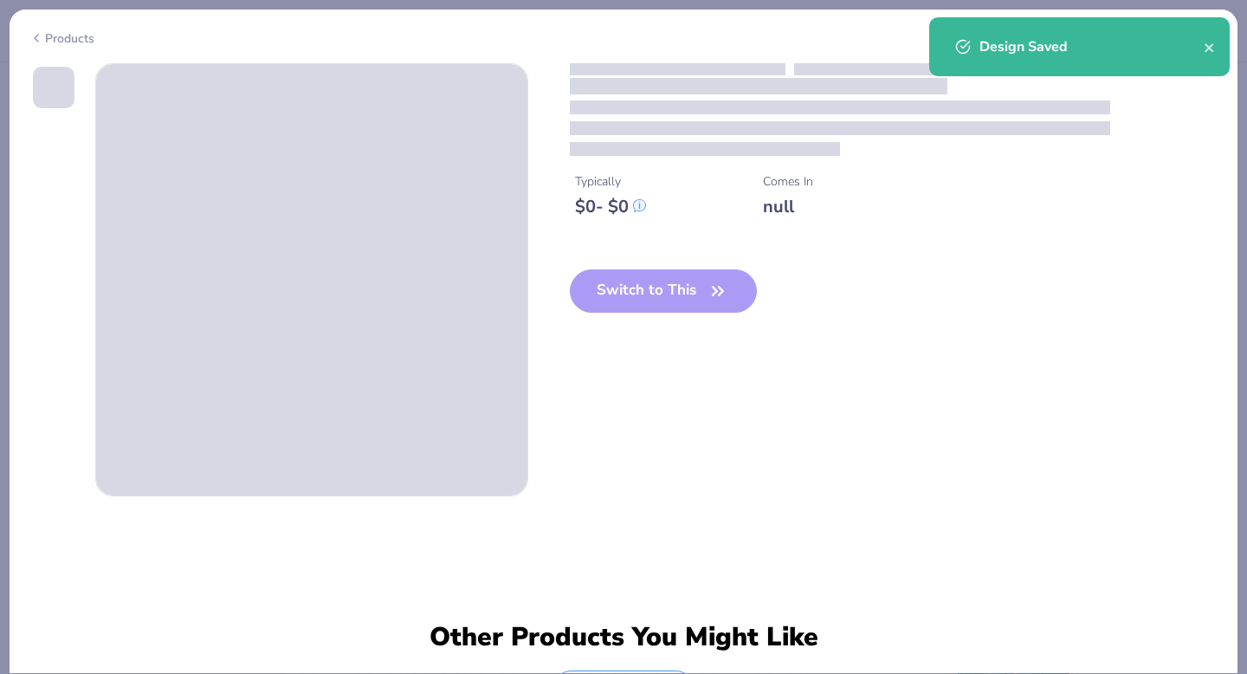
type textarea "x"
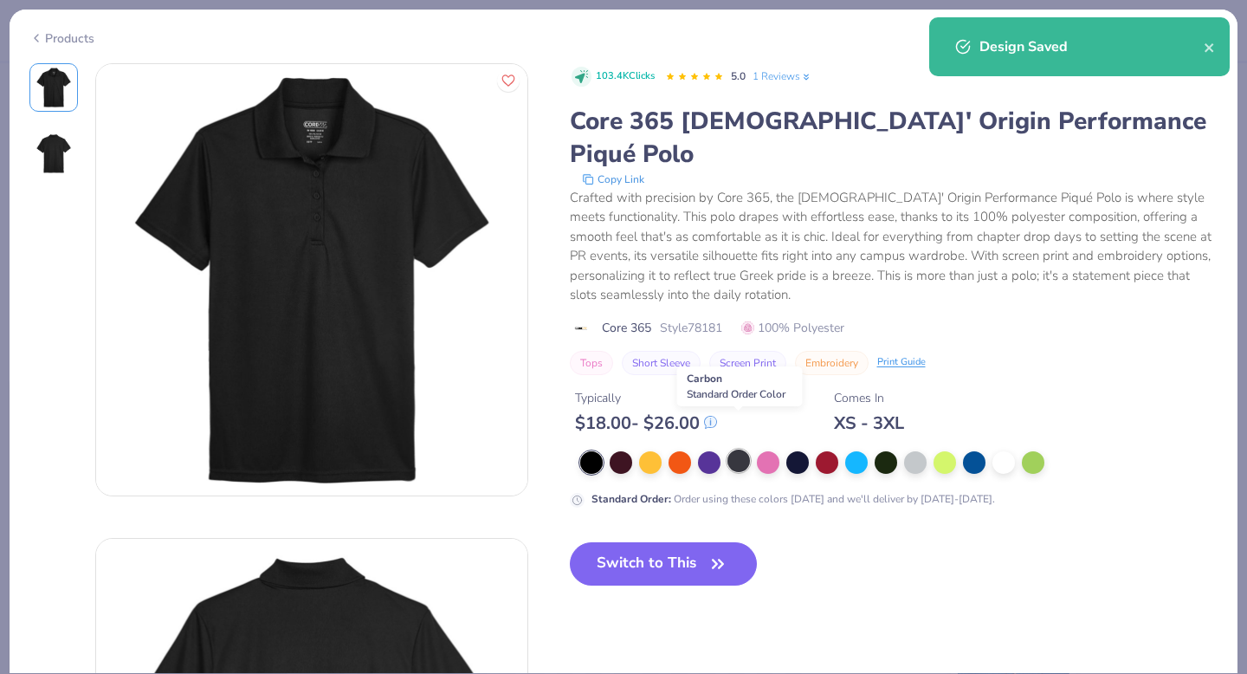
click at [742, 449] on div at bounding box center [738, 460] width 23 height 23
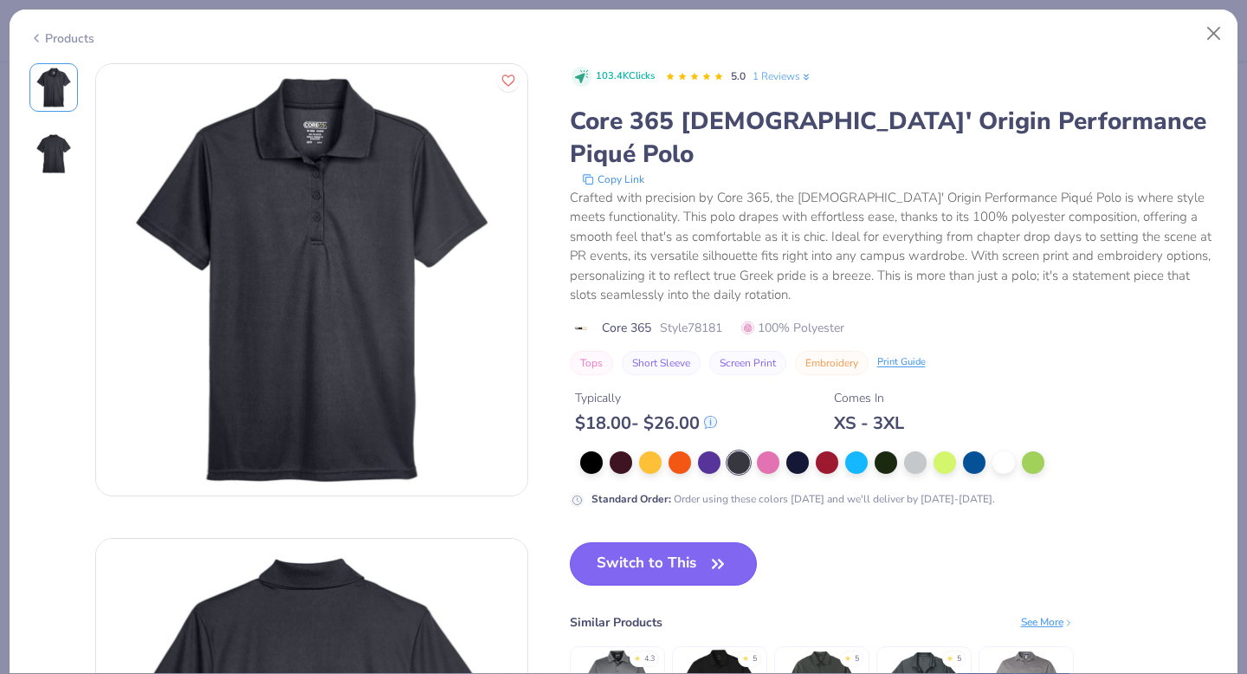
click at [700, 542] on button "Switch to This" at bounding box center [664, 563] width 188 height 43
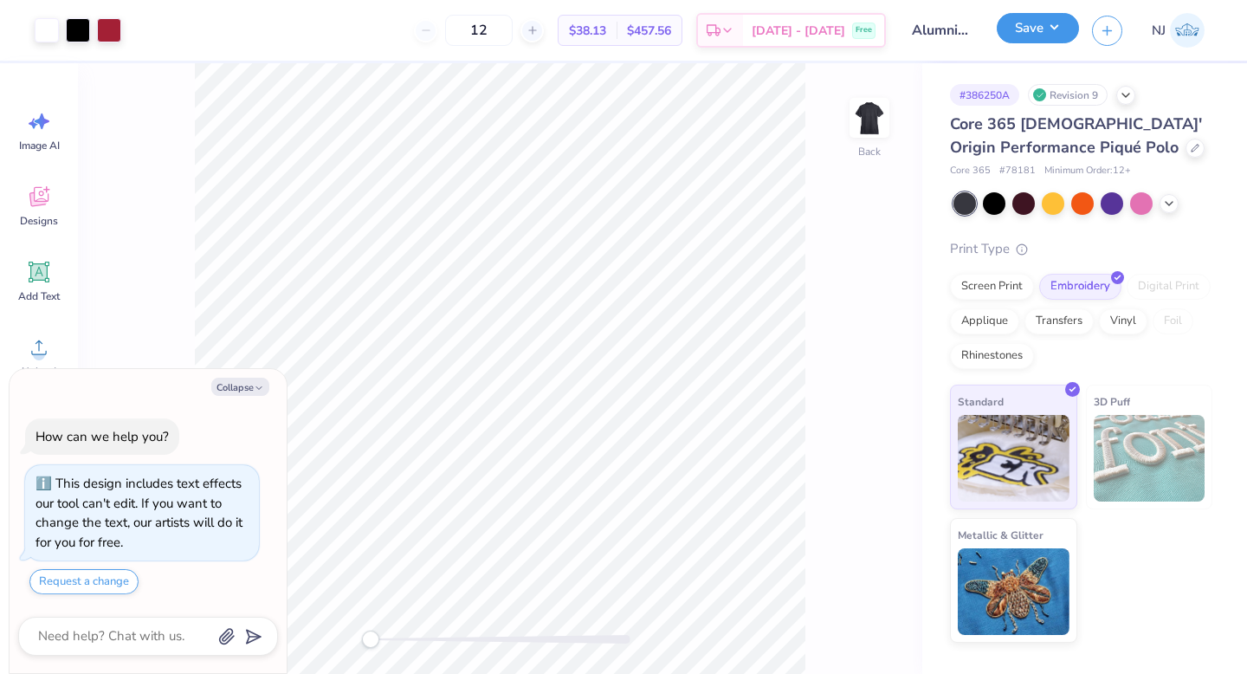
click at [1054, 36] on button "Save" at bounding box center [1037, 28] width 82 height 30
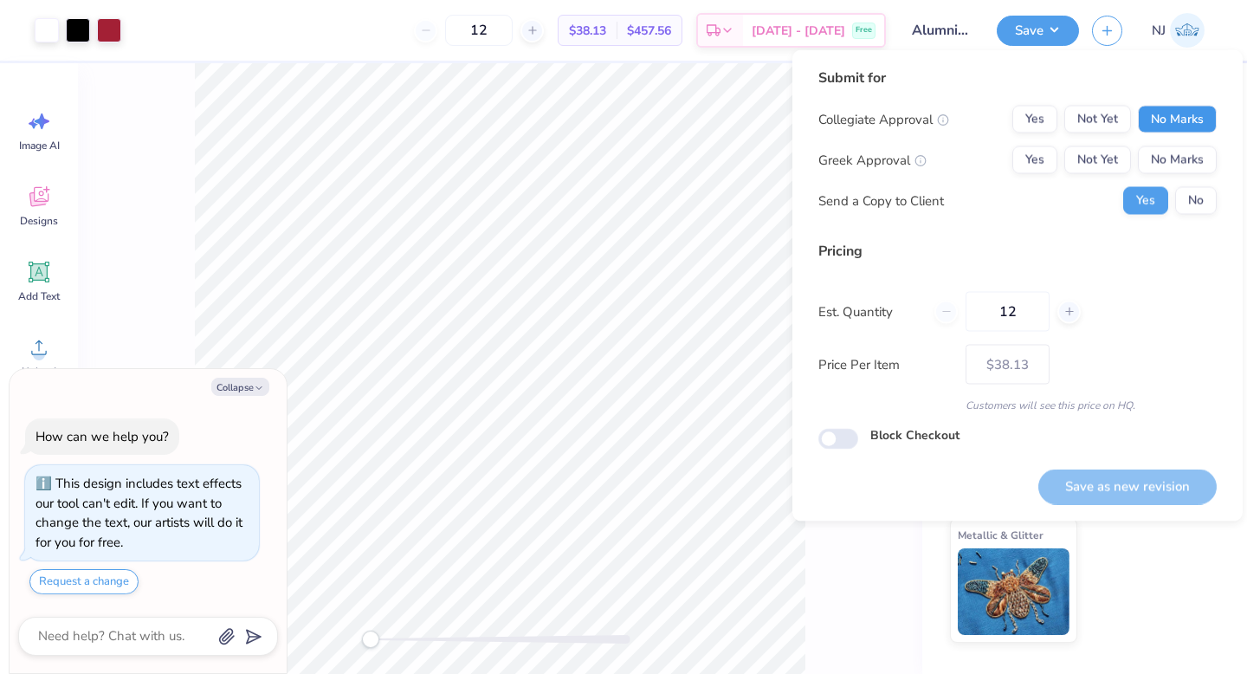
click at [1174, 125] on button "No Marks" at bounding box center [1177, 120] width 79 height 28
click at [1174, 169] on button "No Marks" at bounding box center [1177, 160] width 79 height 28
click at [1172, 492] on button "Save as new revision" at bounding box center [1127, 485] width 178 height 35
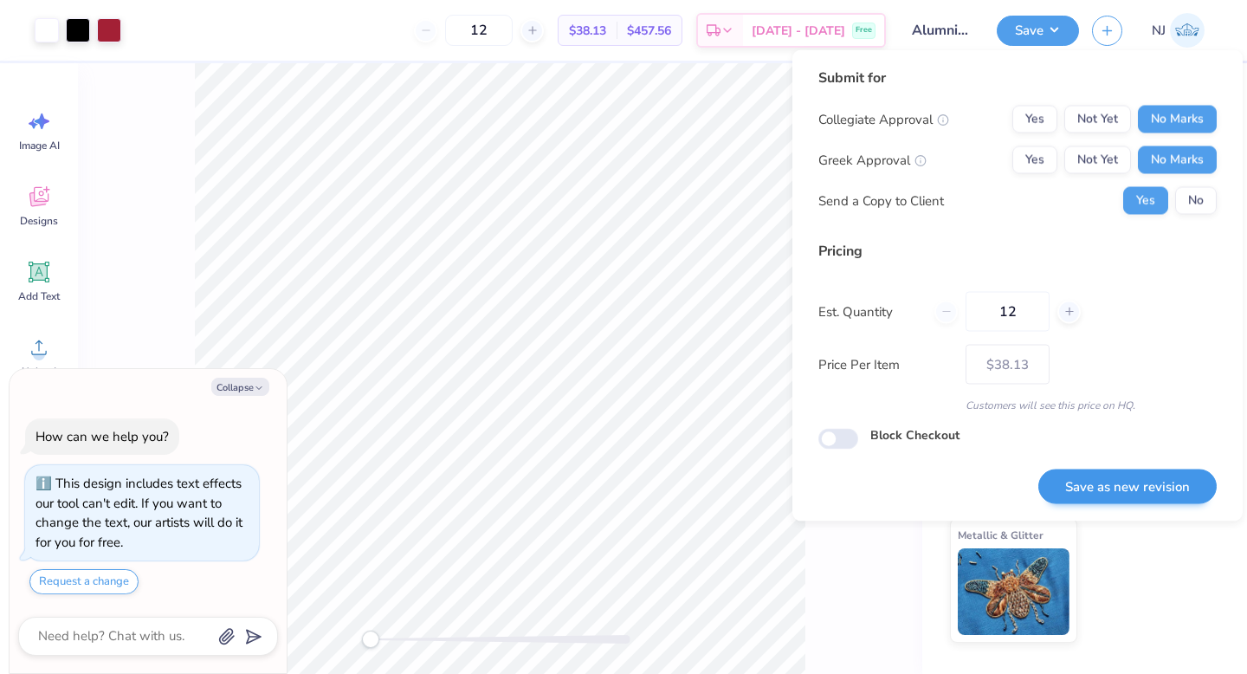
type textarea "x"
type input "– –"
type textarea "x"
type input "$38.13"
click at [241, 382] on button "Collapse" at bounding box center [240, 386] width 58 height 18
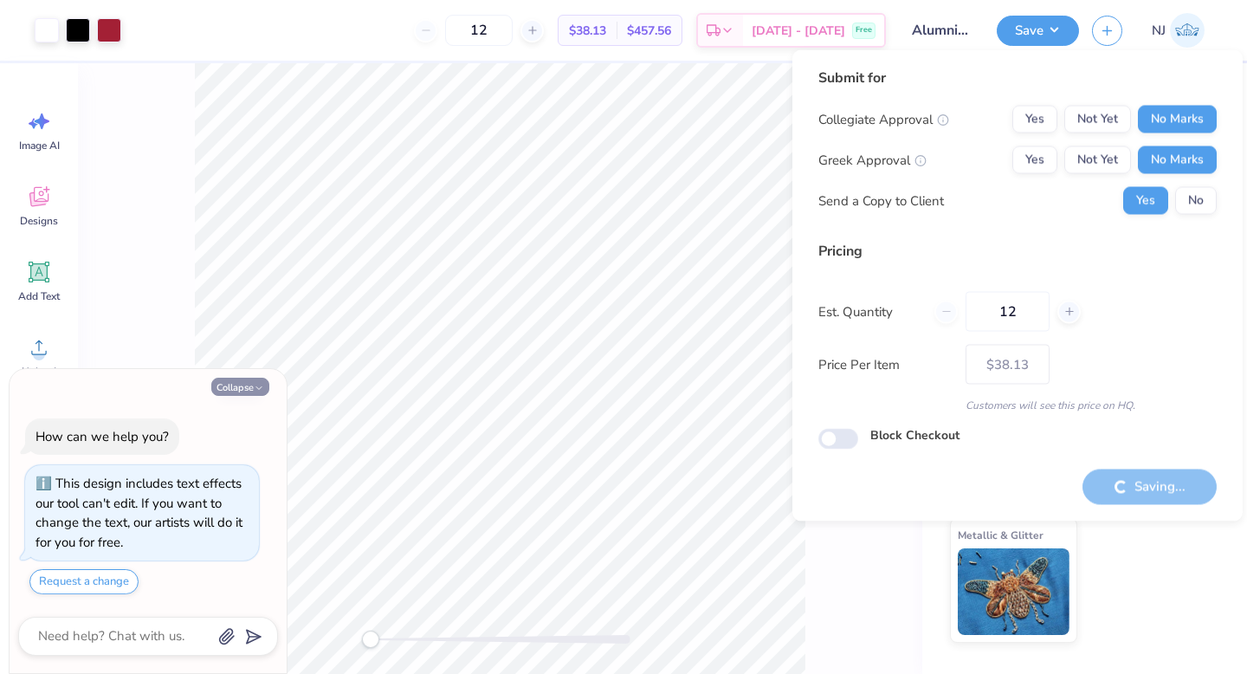
type textarea "x"
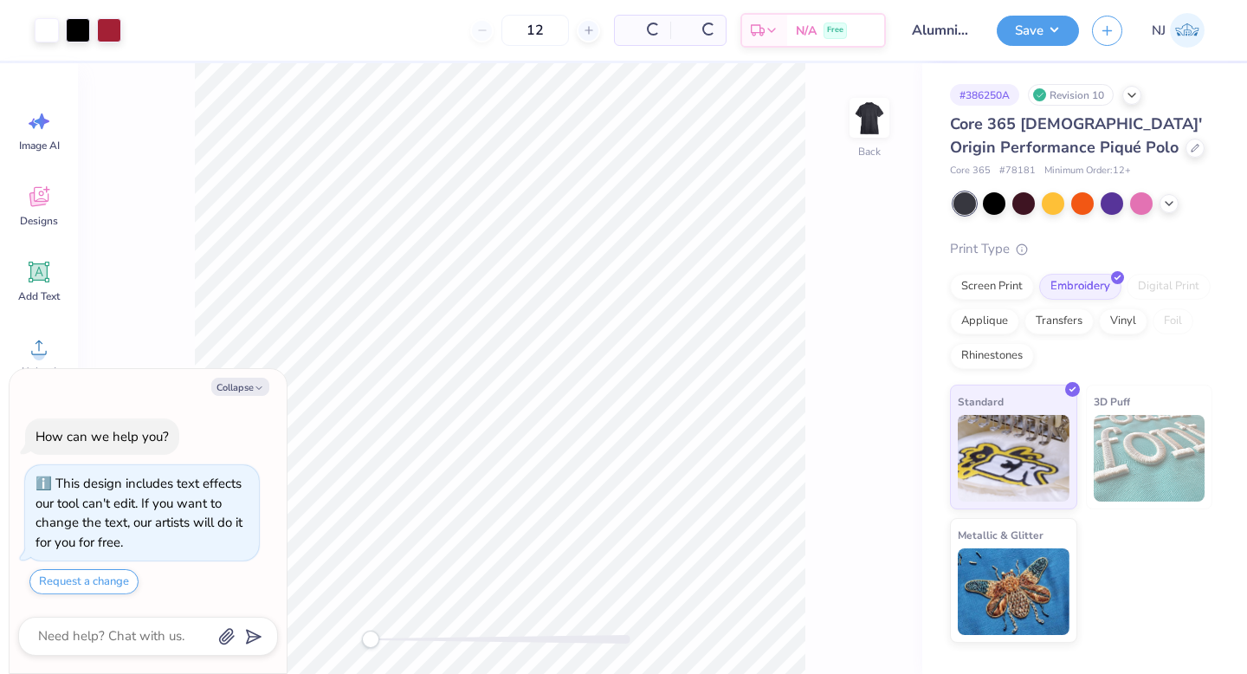
type textarea "x"
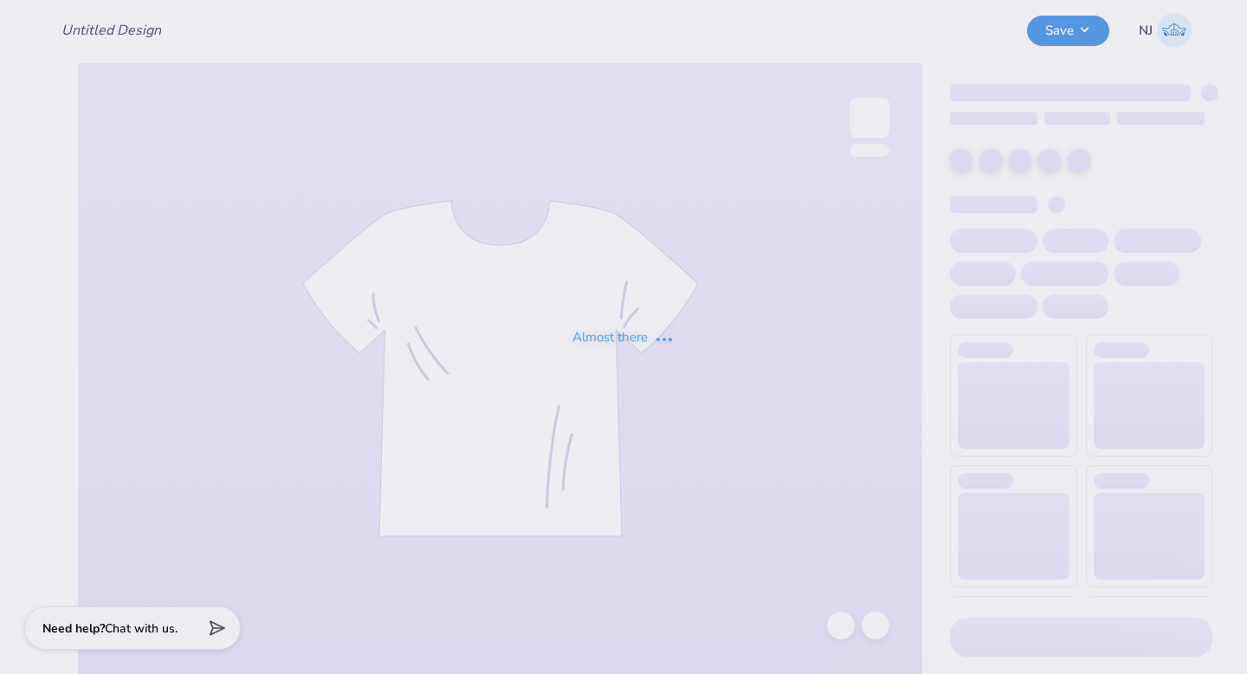
type input "Alumni staff merch"
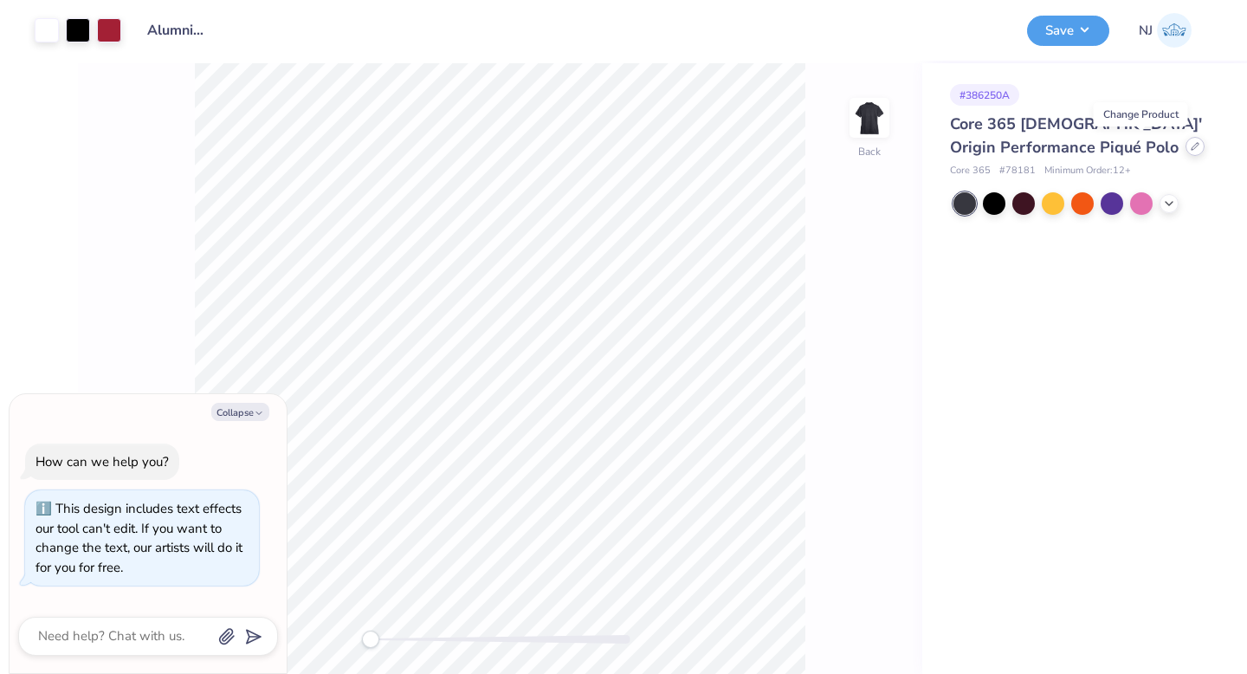
click at [1190, 148] on icon at bounding box center [1194, 146] width 9 height 9
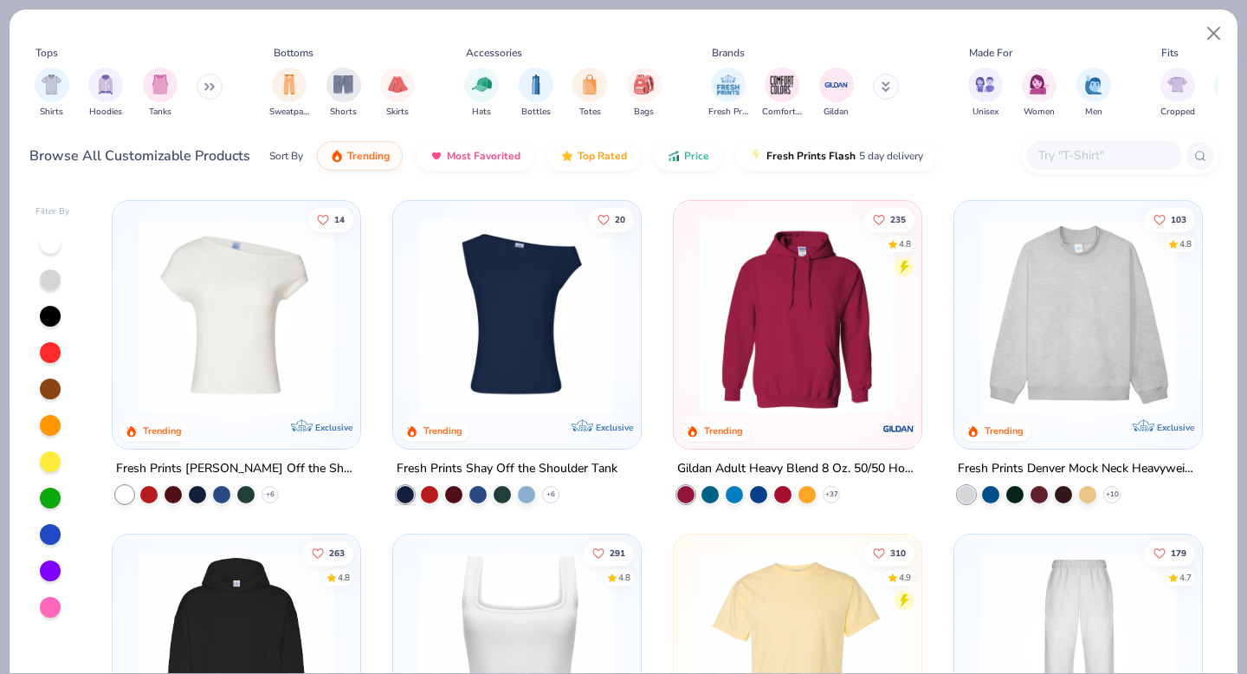
type textarea "x"
click at [1077, 147] on input "text" at bounding box center [1102, 155] width 133 height 20
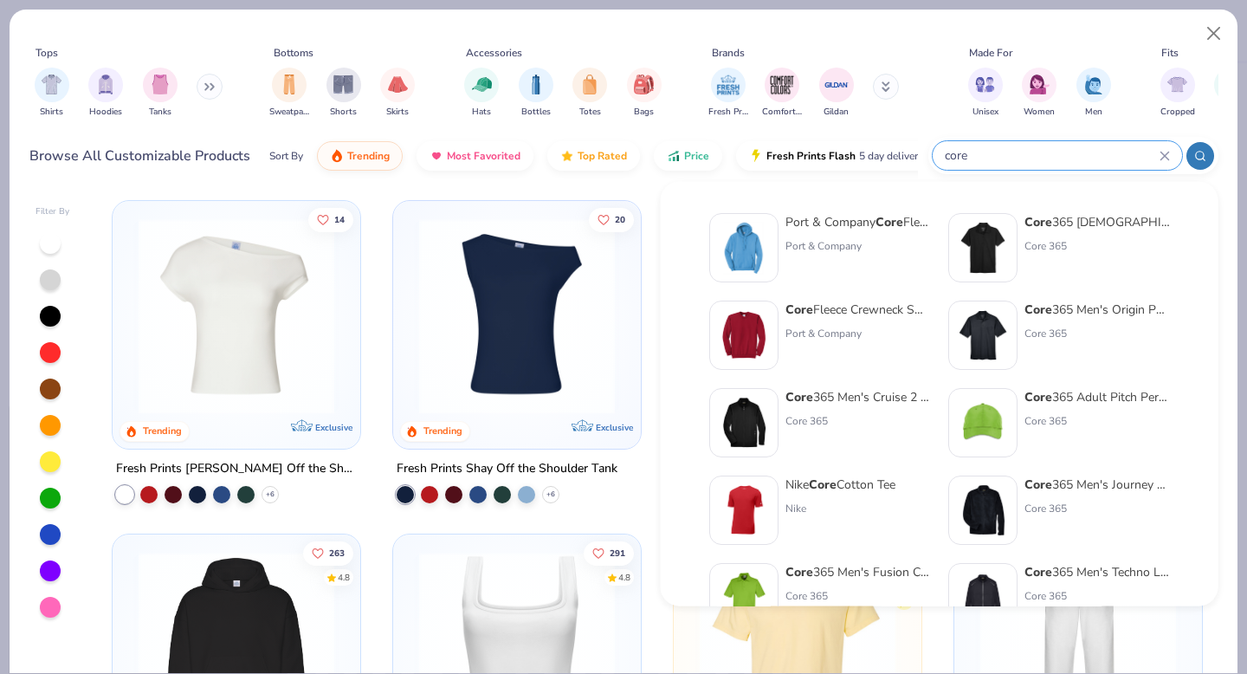
type input "core"
click at [1002, 344] on img at bounding box center [983, 335] width 54 height 54
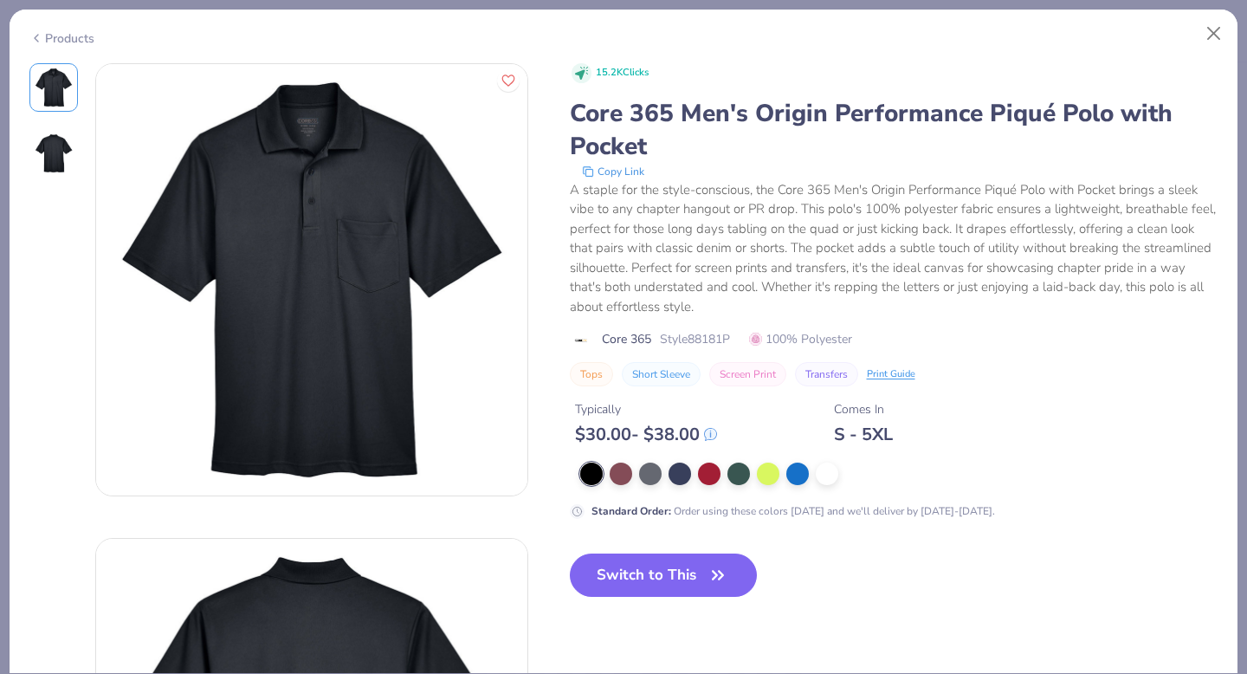
click at [702, 344] on span "Style 88181P" at bounding box center [695, 339] width 70 height 18
copy span "88181P"
click at [35, 46] on div "Products" at bounding box center [624, 32] width 1228 height 45
click at [40, 36] on icon at bounding box center [36, 38] width 14 height 21
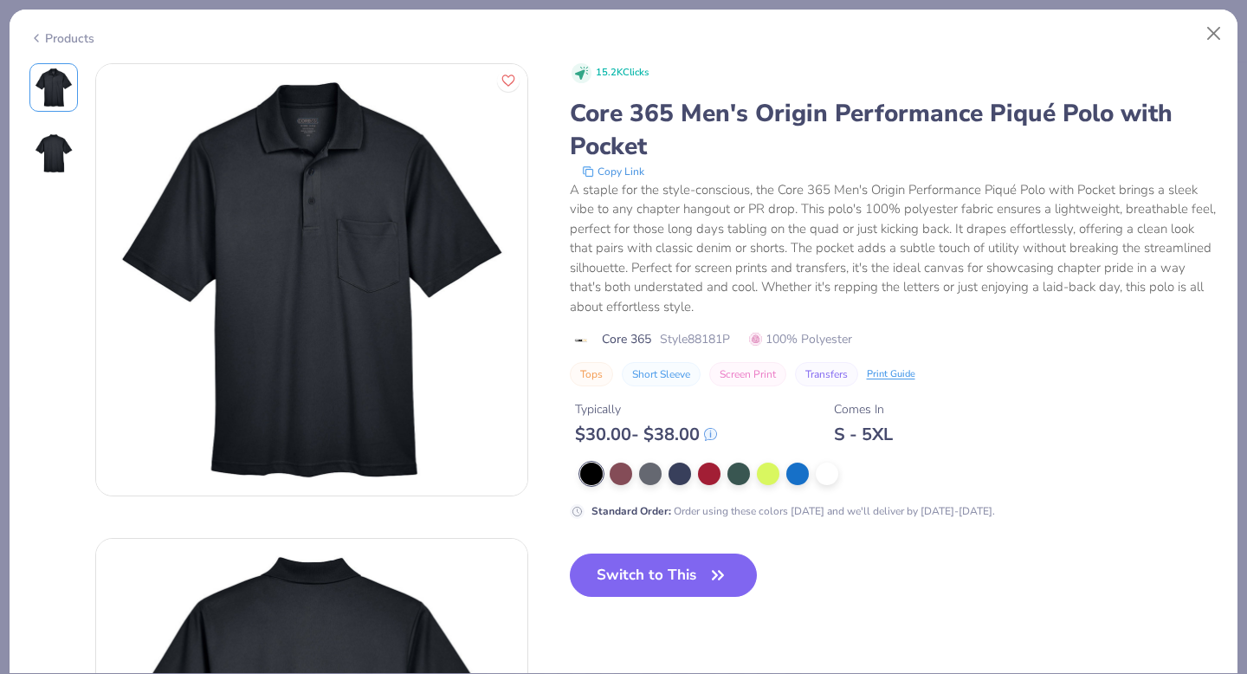
type textarea "x"
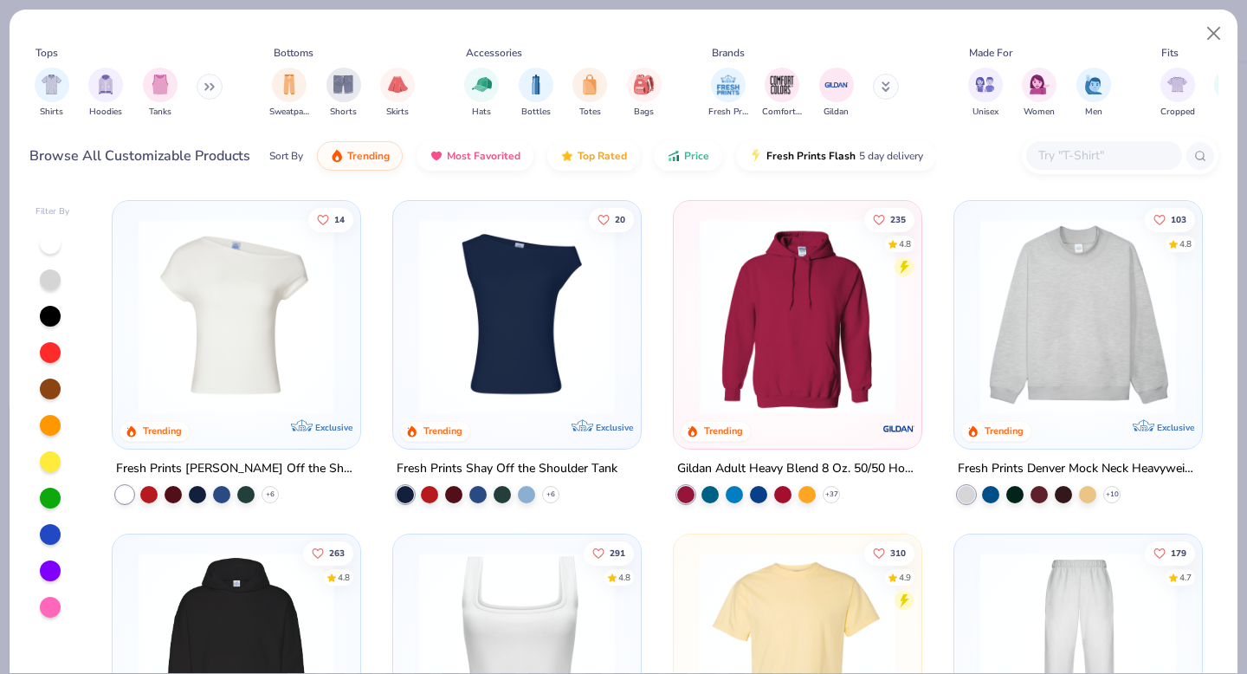
click at [1086, 159] on input "text" at bounding box center [1102, 155] width 133 height 20
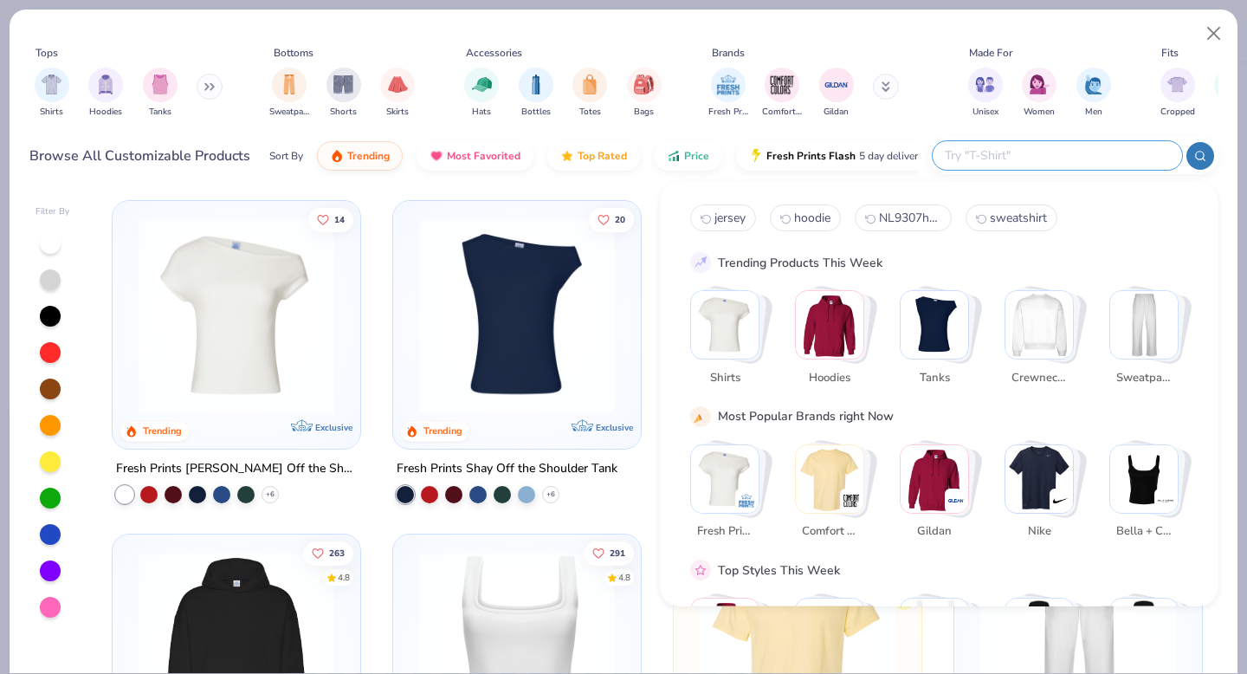
paste input "88181P"
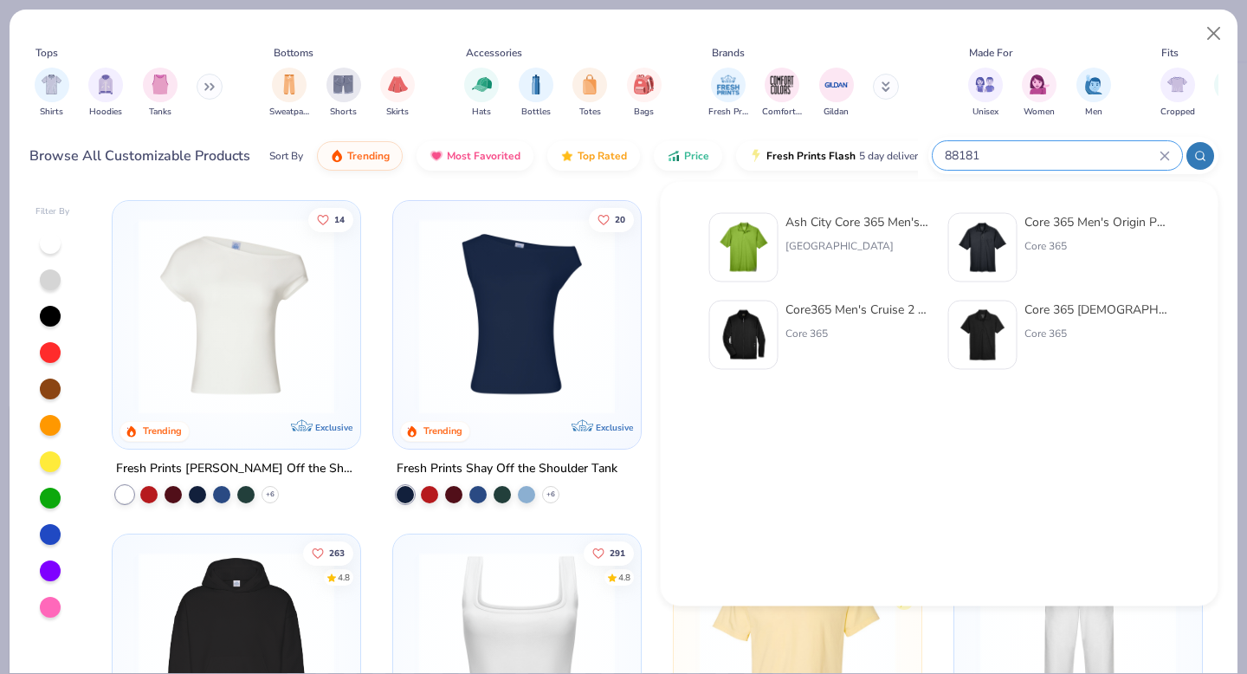
type input "88181"
click at [984, 253] on img at bounding box center [983, 248] width 54 height 54
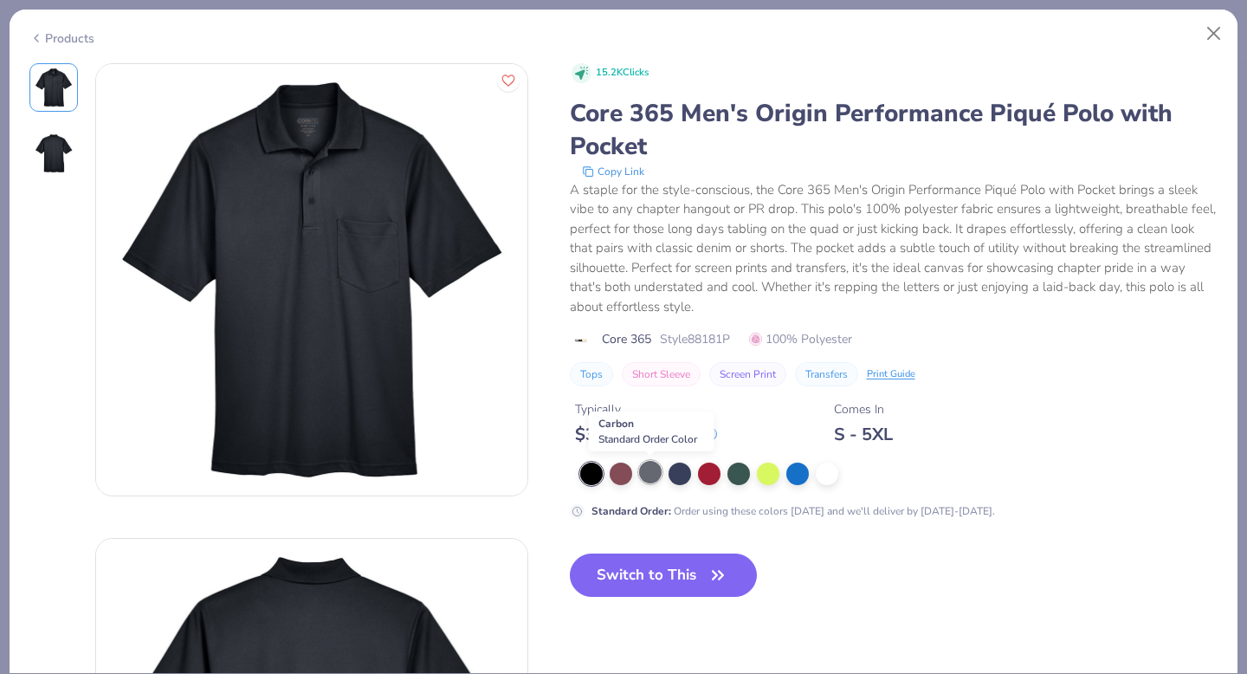
click at [650, 473] on div at bounding box center [650, 472] width 23 height 23
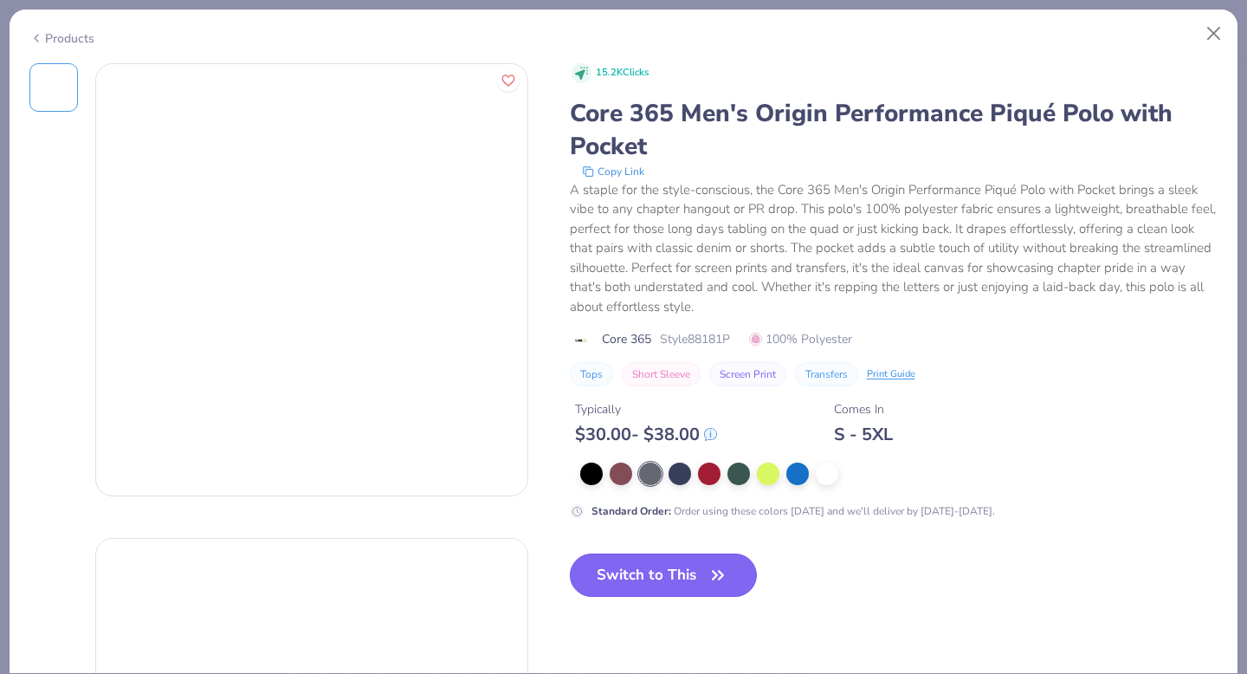
click at [699, 575] on button "Switch to This" at bounding box center [664, 574] width 188 height 43
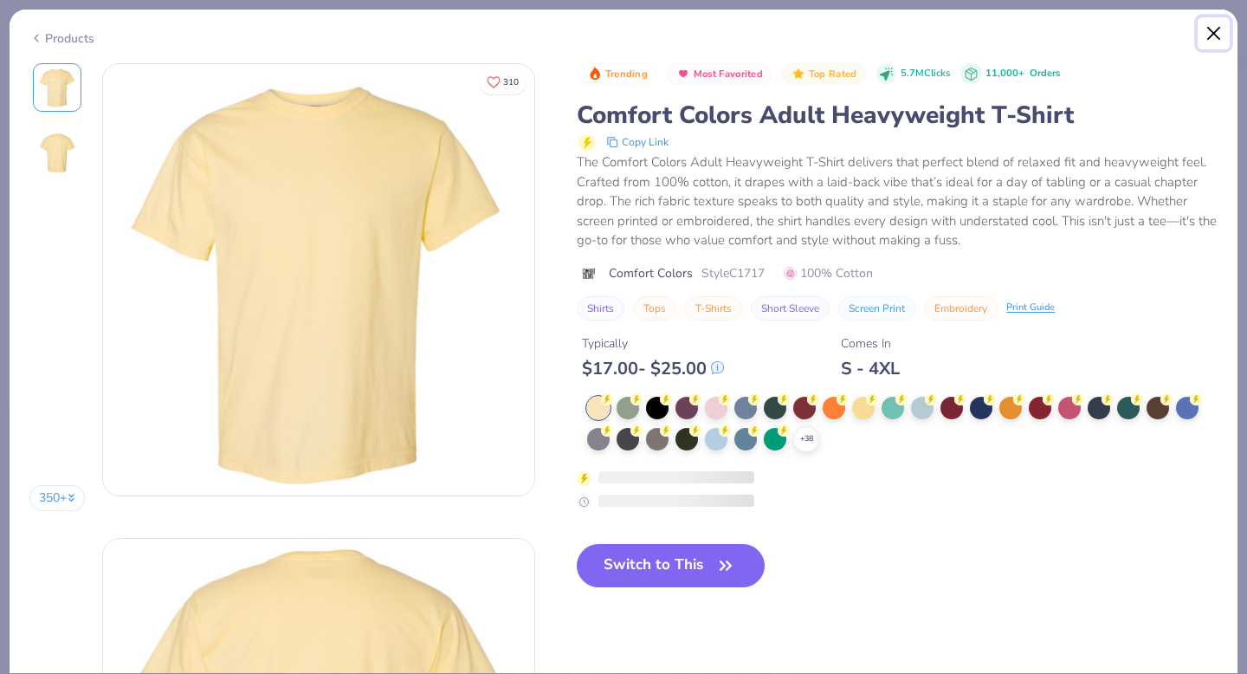
click at [1204, 34] on button "Close" at bounding box center [1213, 33] width 33 height 33
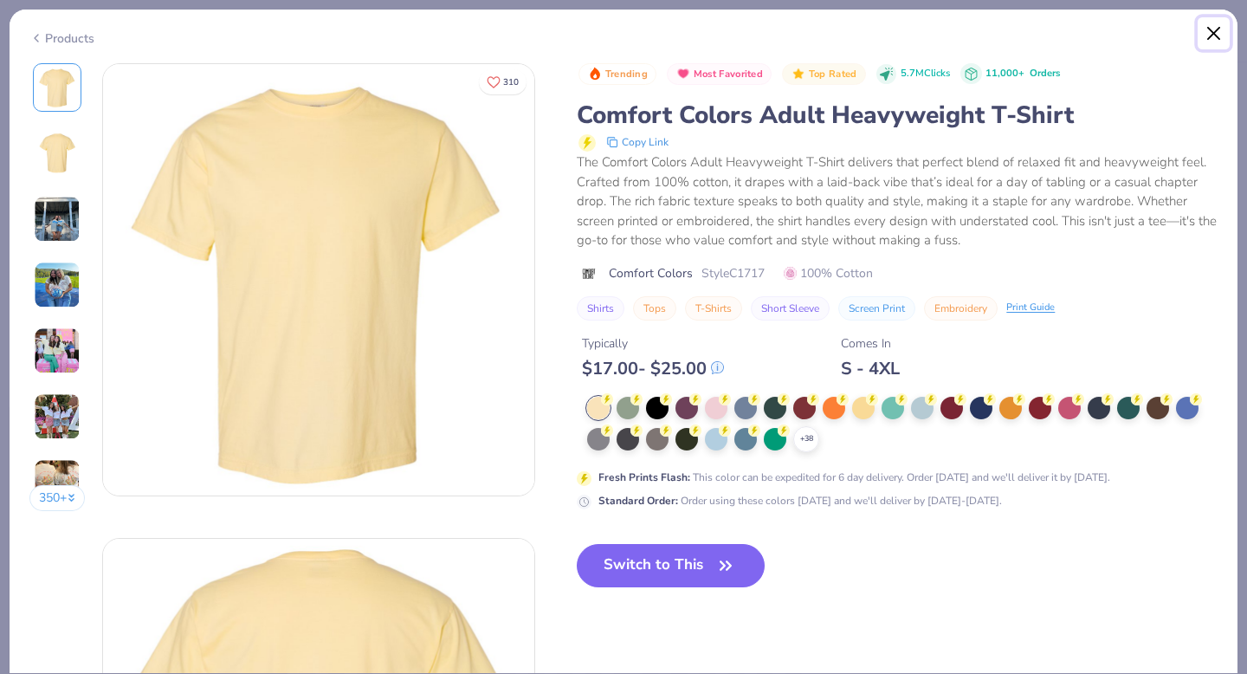
click at [1205, 34] on button "Close" at bounding box center [1213, 33] width 33 height 33
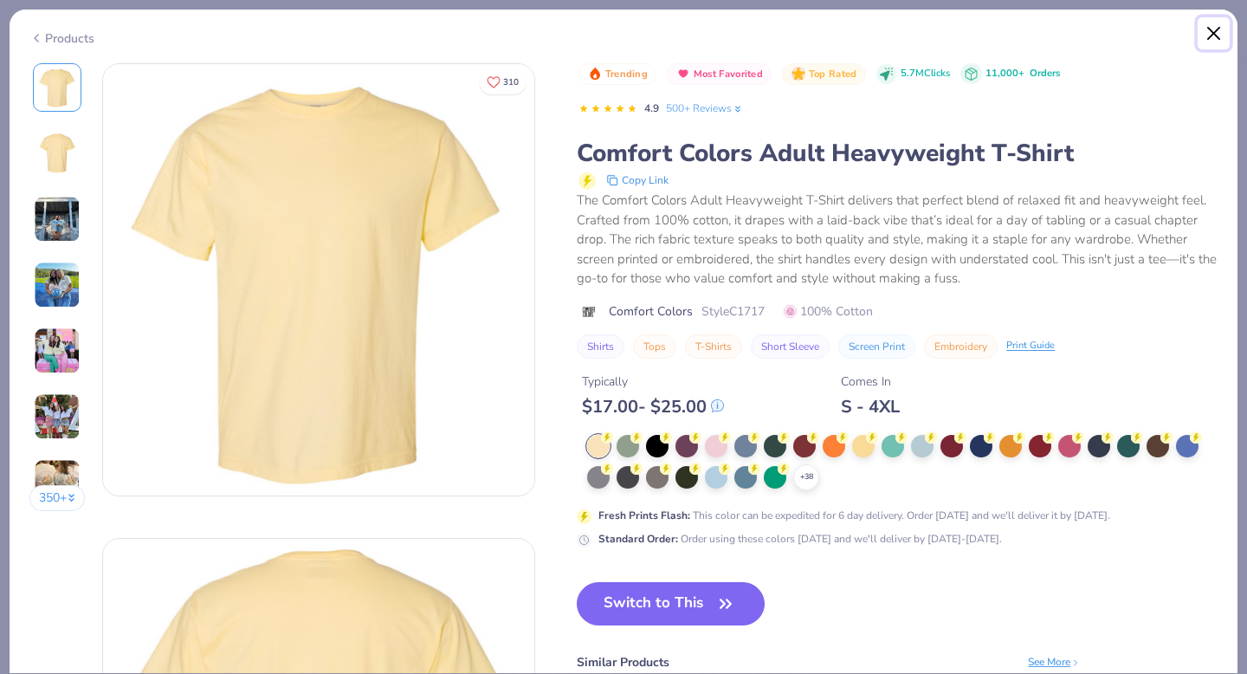
click at [1205, 34] on button "Close" at bounding box center [1213, 33] width 33 height 33
click at [1222, 31] on button "Close" at bounding box center [1213, 33] width 33 height 33
click at [68, 35] on div "Products" at bounding box center [61, 38] width 65 height 18
click at [1212, 34] on button "Close" at bounding box center [1213, 33] width 33 height 33
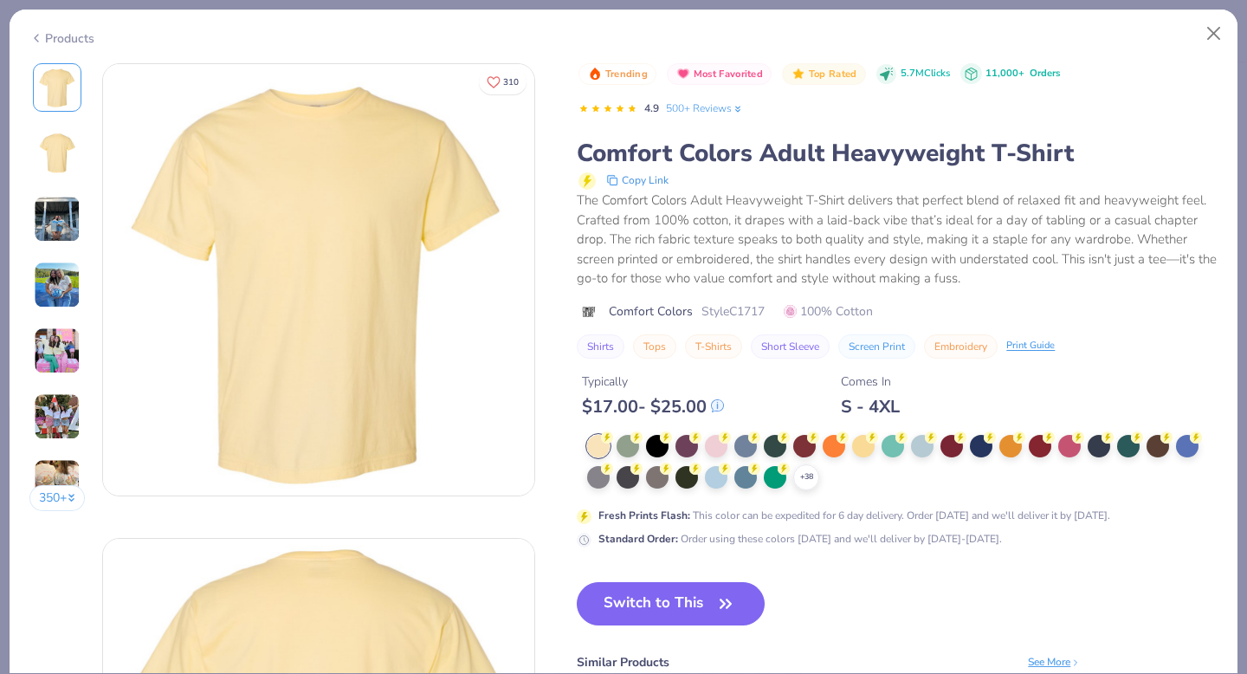
click at [54, 35] on div "Products" at bounding box center [61, 38] width 65 height 18
click at [36, 35] on polyline at bounding box center [36, 38] width 3 height 7
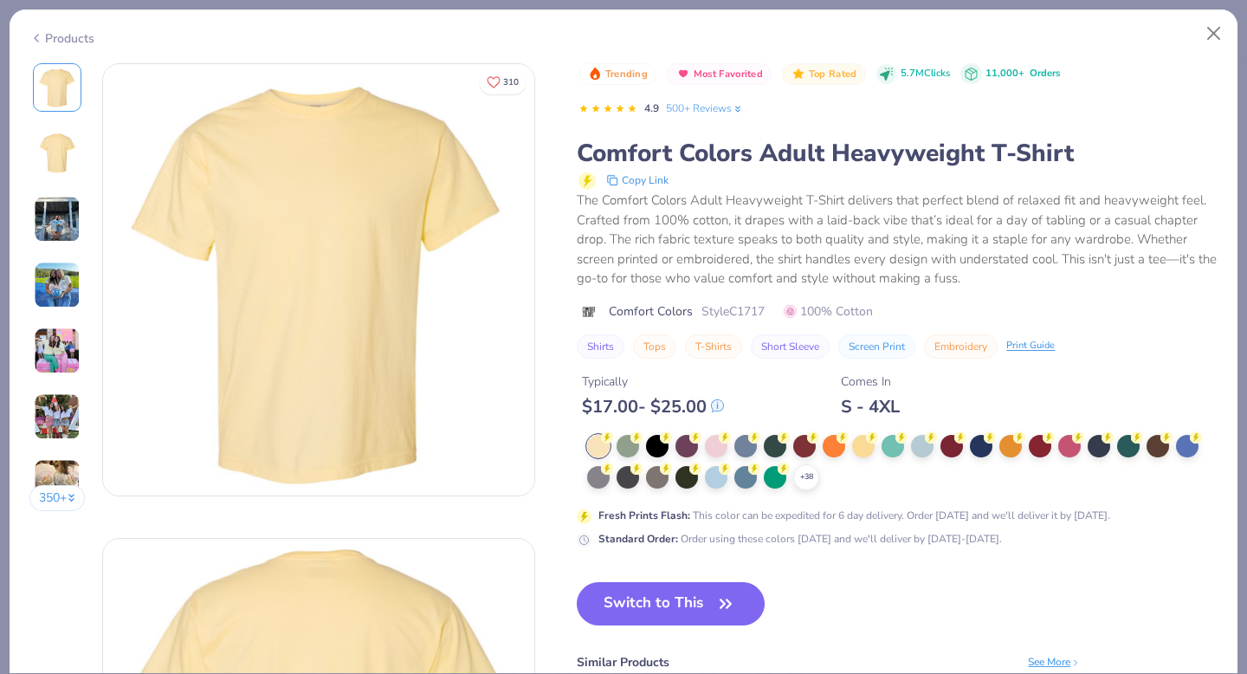
click at [36, 35] on polyline at bounding box center [36, 38] width 3 height 7
click at [1214, 29] on button "Close" at bounding box center [1213, 33] width 33 height 33
type textarea "x"
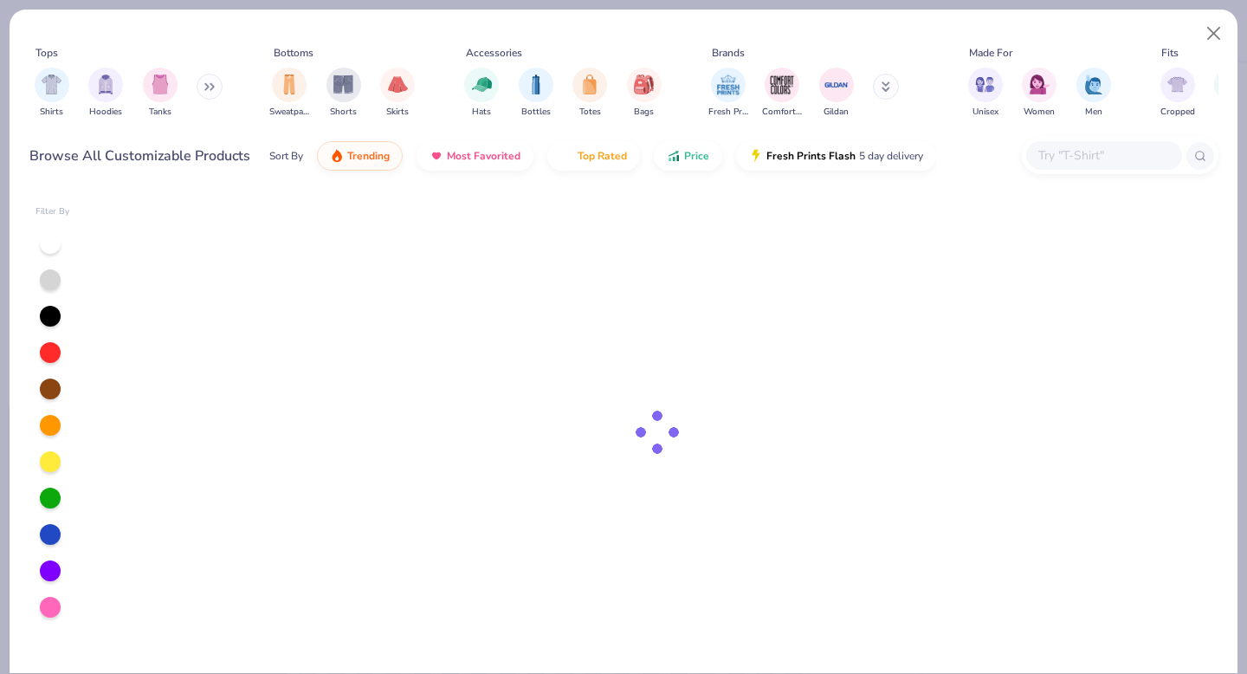
type textarea "x"
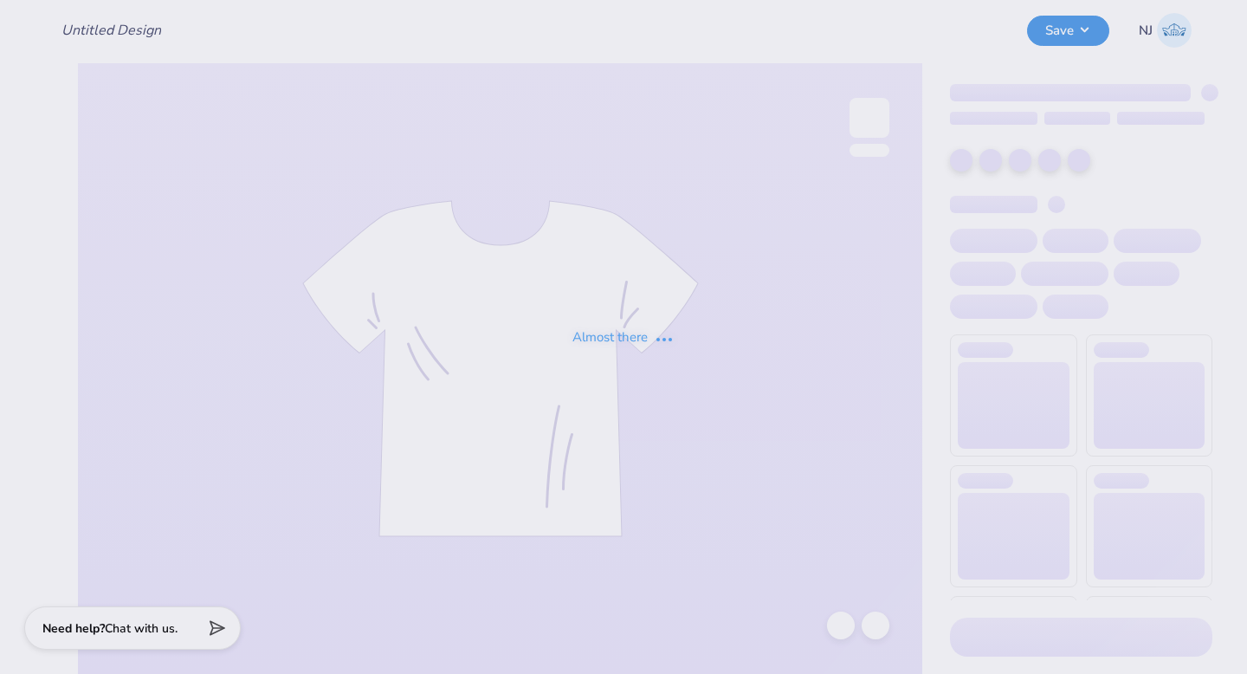
type input "Alumni staff merch"
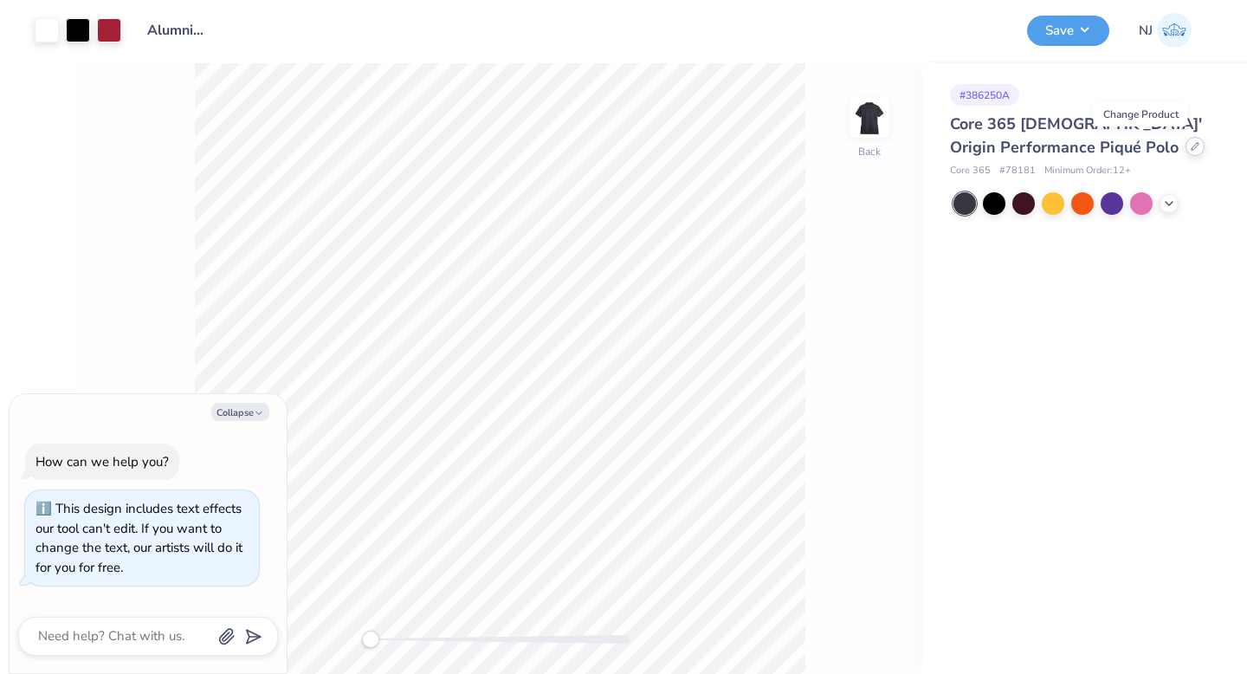
click at [1191, 147] on icon at bounding box center [1194, 146] width 7 height 7
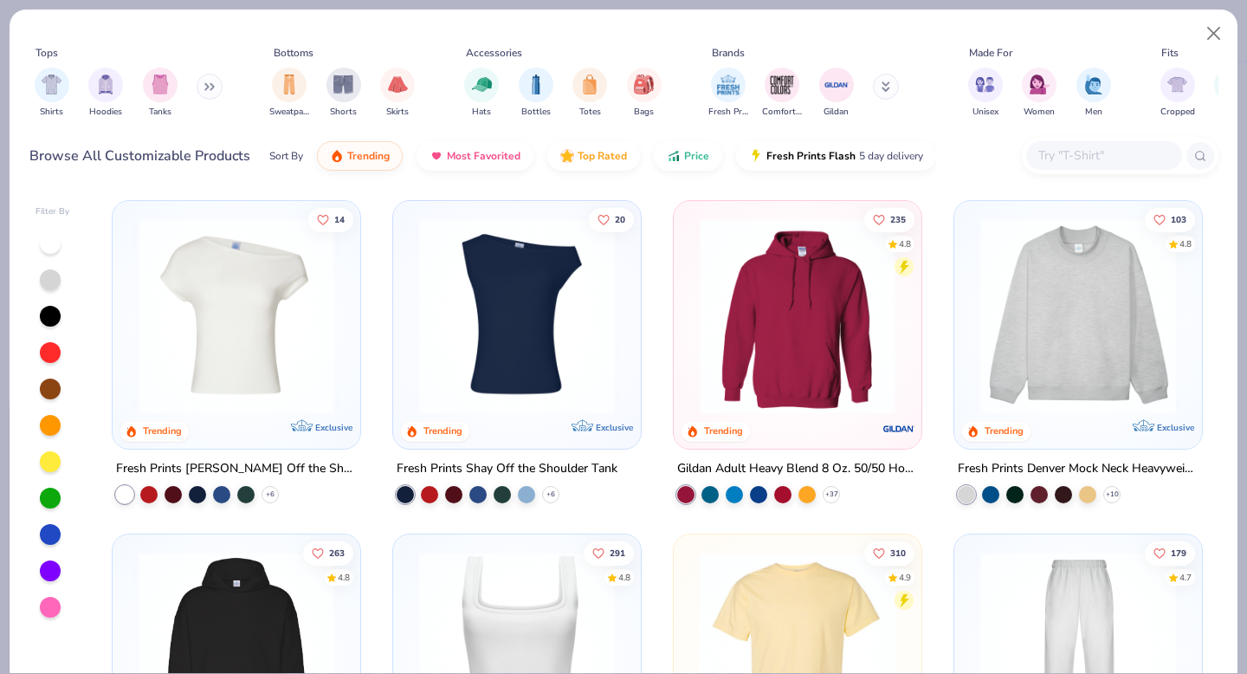
type textarea "x"
click at [1104, 158] on input "text" at bounding box center [1102, 155] width 133 height 20
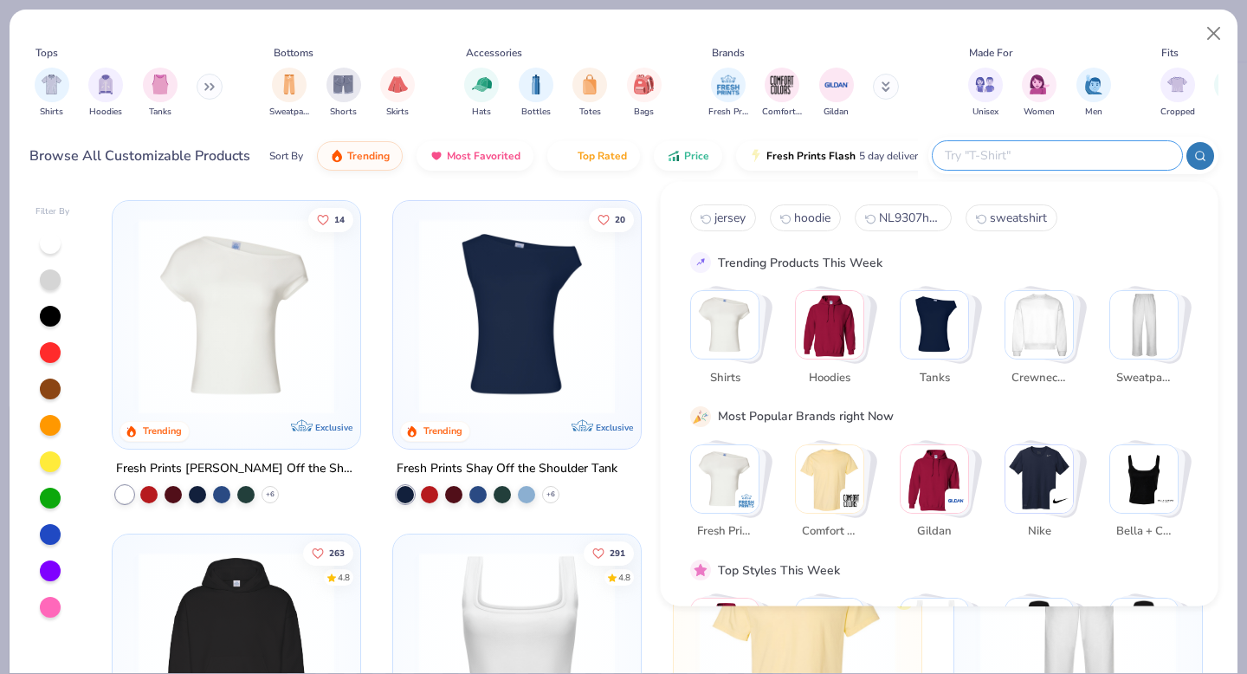
paste input "88181P"
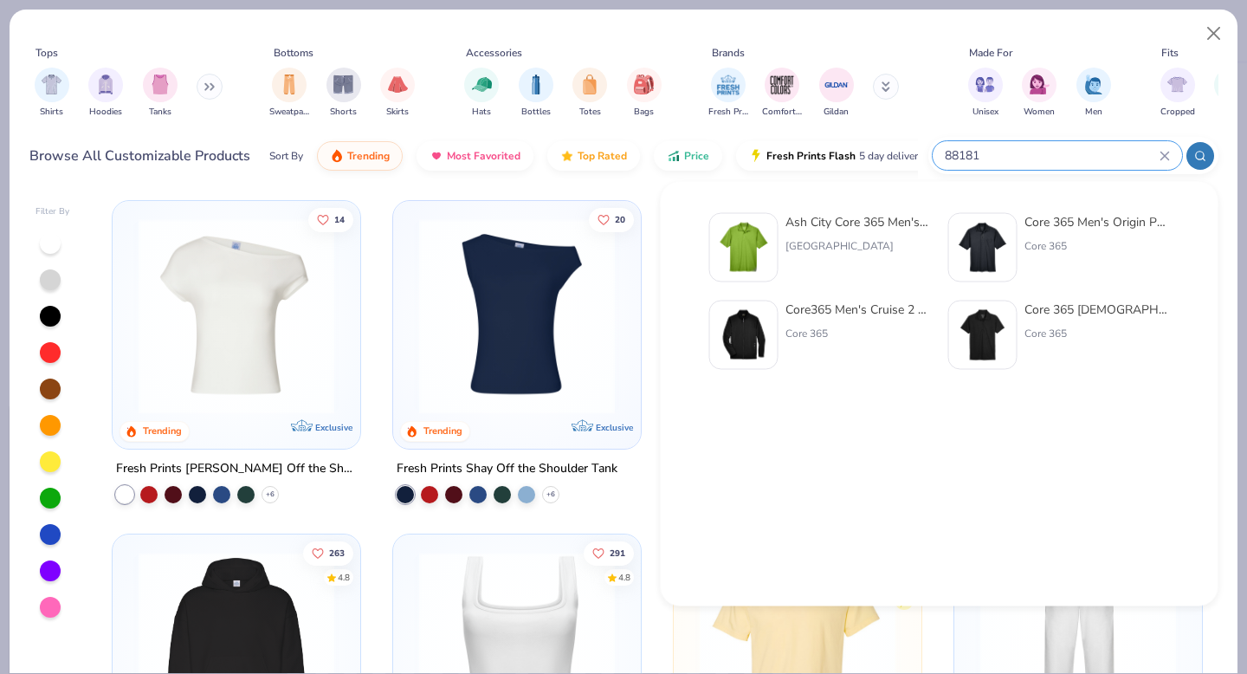
type input "88181"
click at [1000, 253] on img at bounding box center [983, 248] width 54 height 54
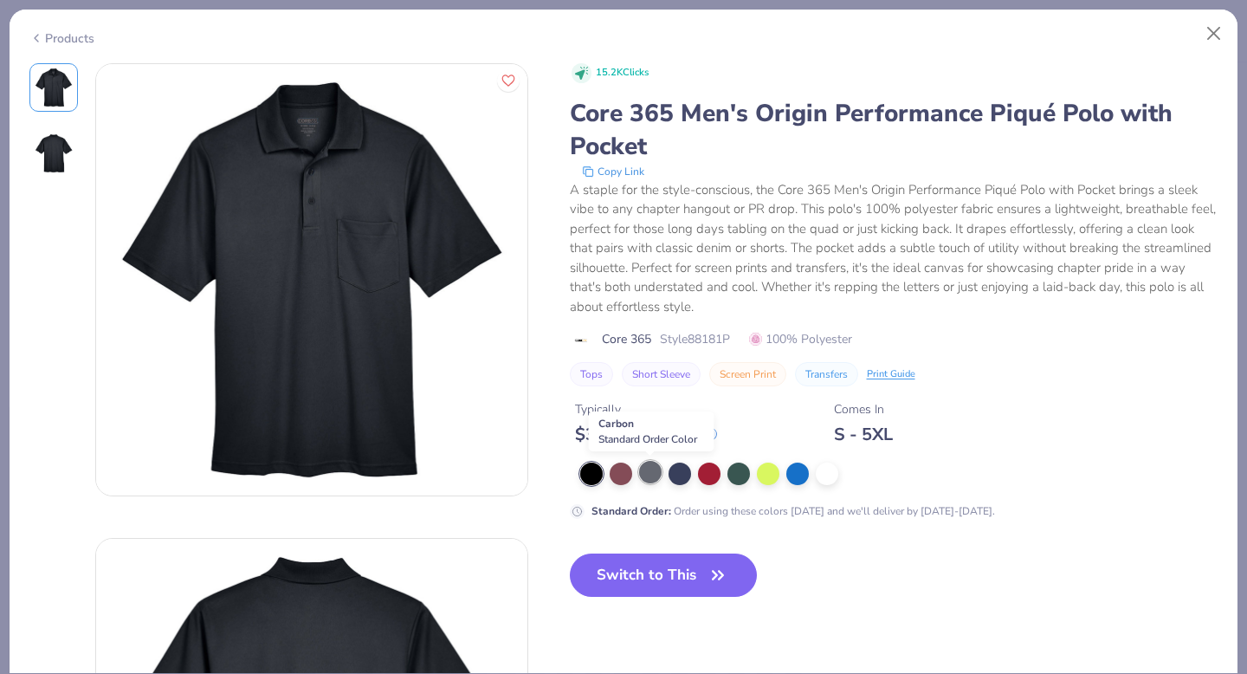
click at [648, 472] on div at bounding box center [650, 472] width 23 height 23
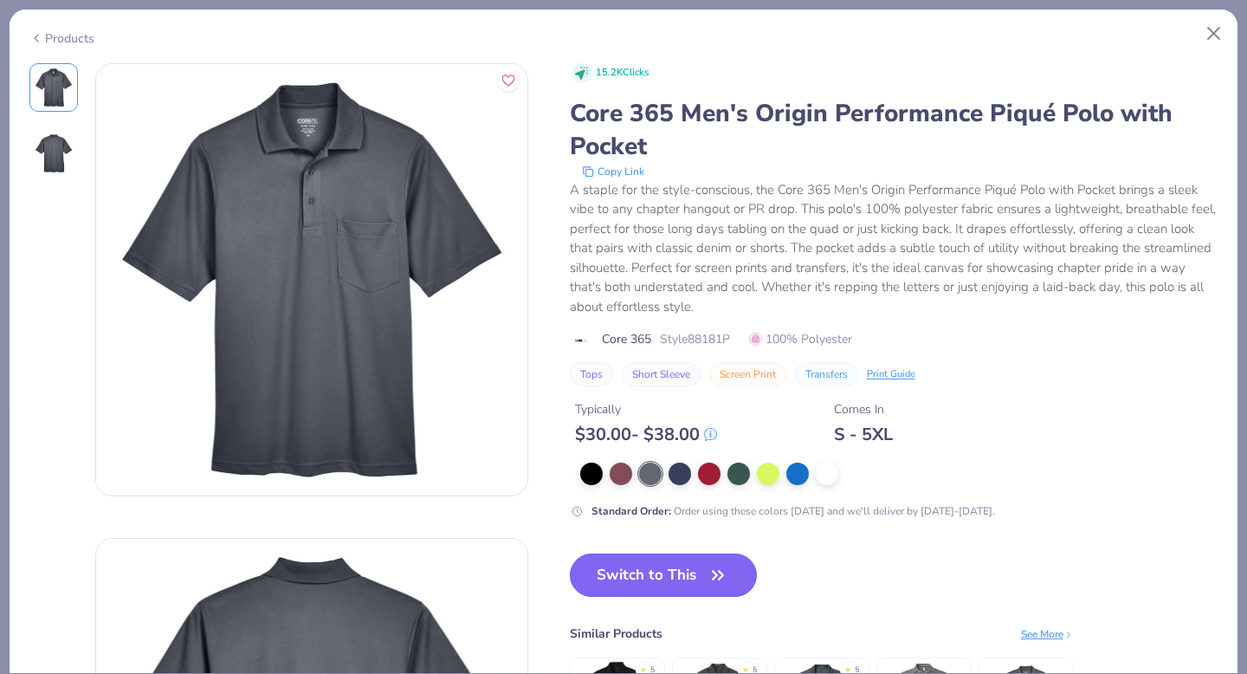
click at [706, 564] on button "Switch to This" at bounding box center [664, 574] width 188 height 43
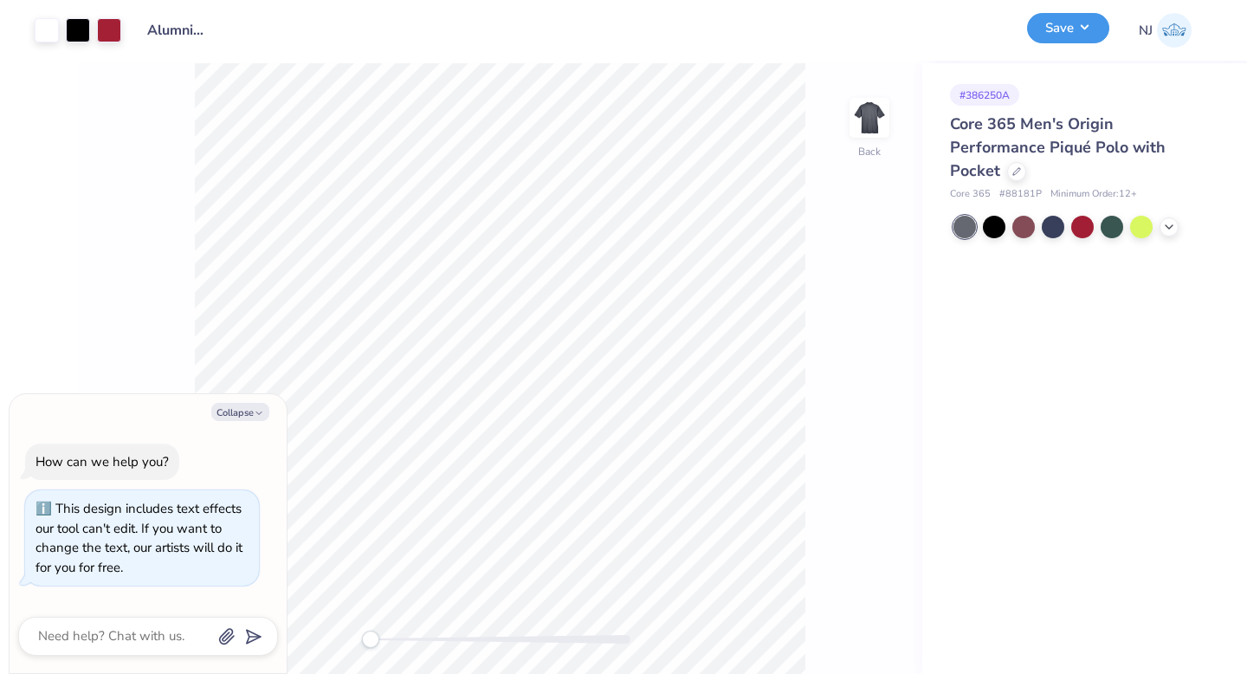
click at [1081, 27] on button "Save" at bounding box center [1068, 28] width 82 height 30
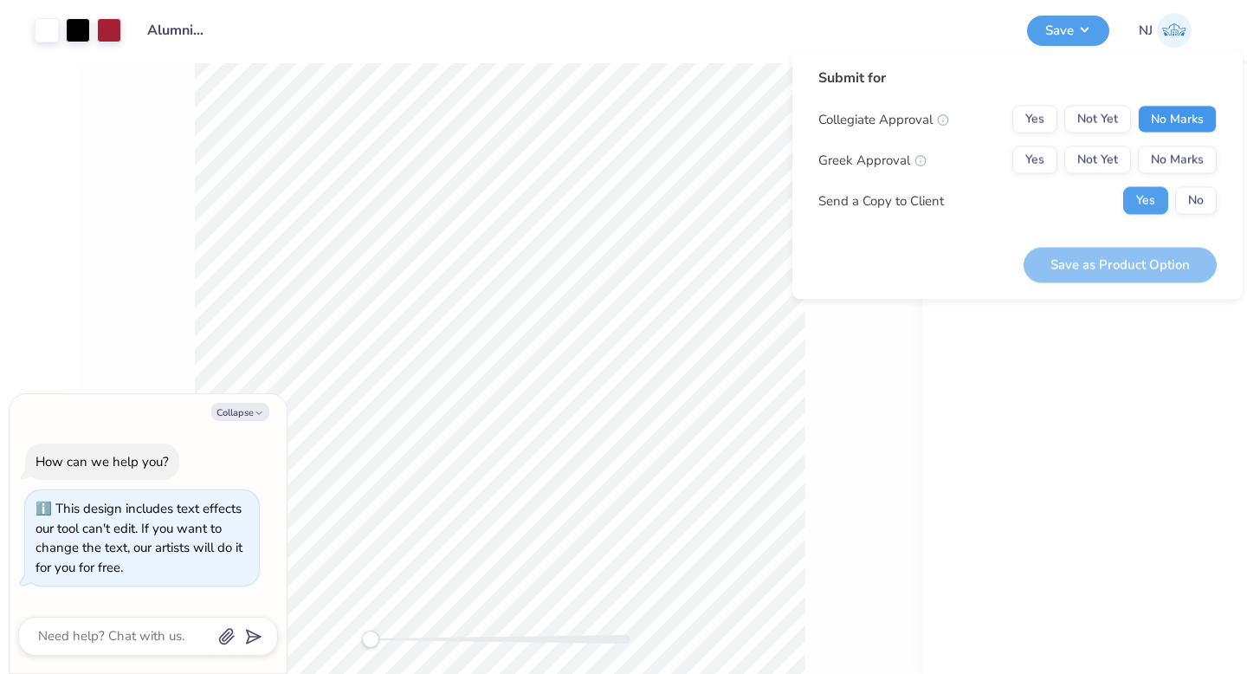
click at [1183, 120] on button "No Marks" at bounding box center [1177, 120] width 79 height 28
click at [1188, 156] on button "No Marks" at bounding box center [1177, 160] width 79 height 28
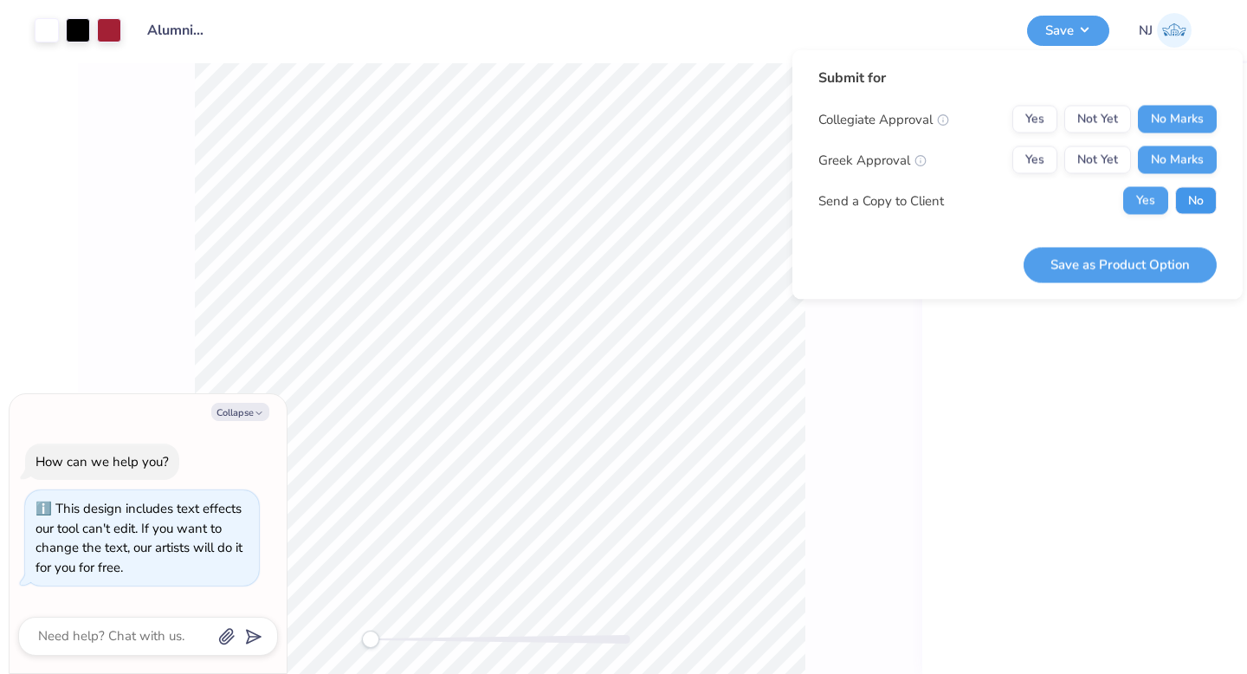
click at [1191, 191] on button "No" at bounding box center [1196, 201] width 42 height 28
click at [1190, 260] on button "Save as Product Option" at bounding box center [1119, 264] width 193 height 35
type textarea "x"
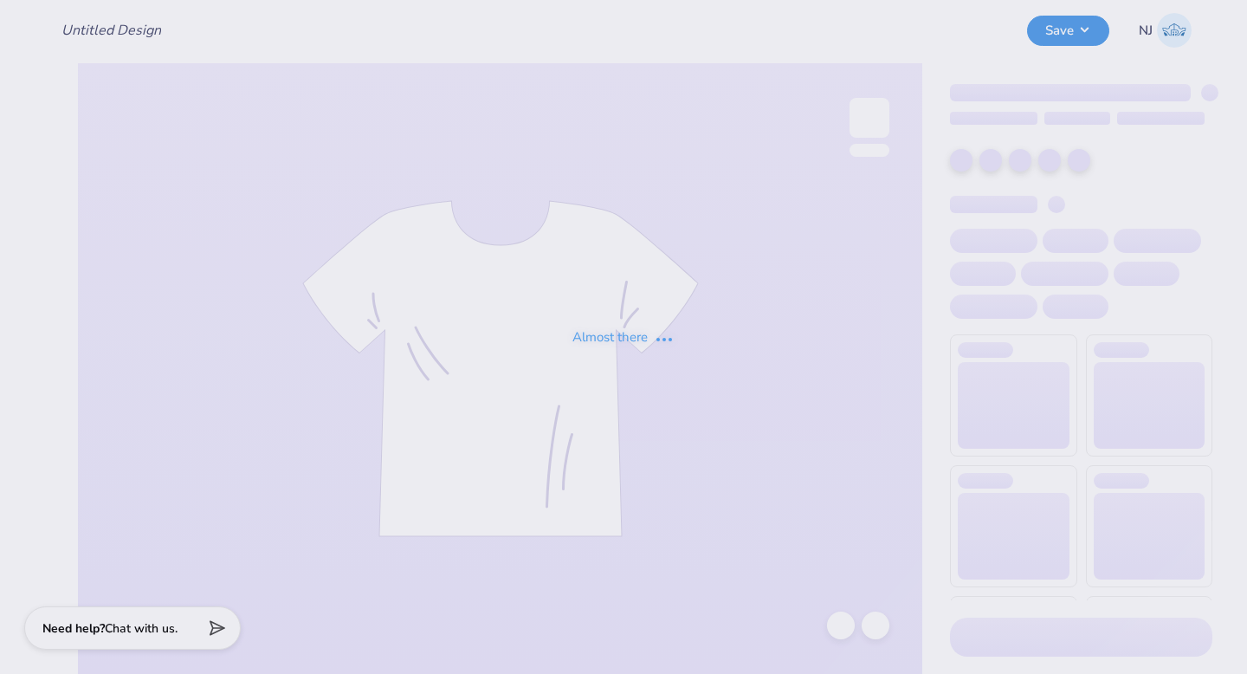
type input "Alumni staff merch"
